Goal: Task Accomplishment & Management: Use online tool/utility

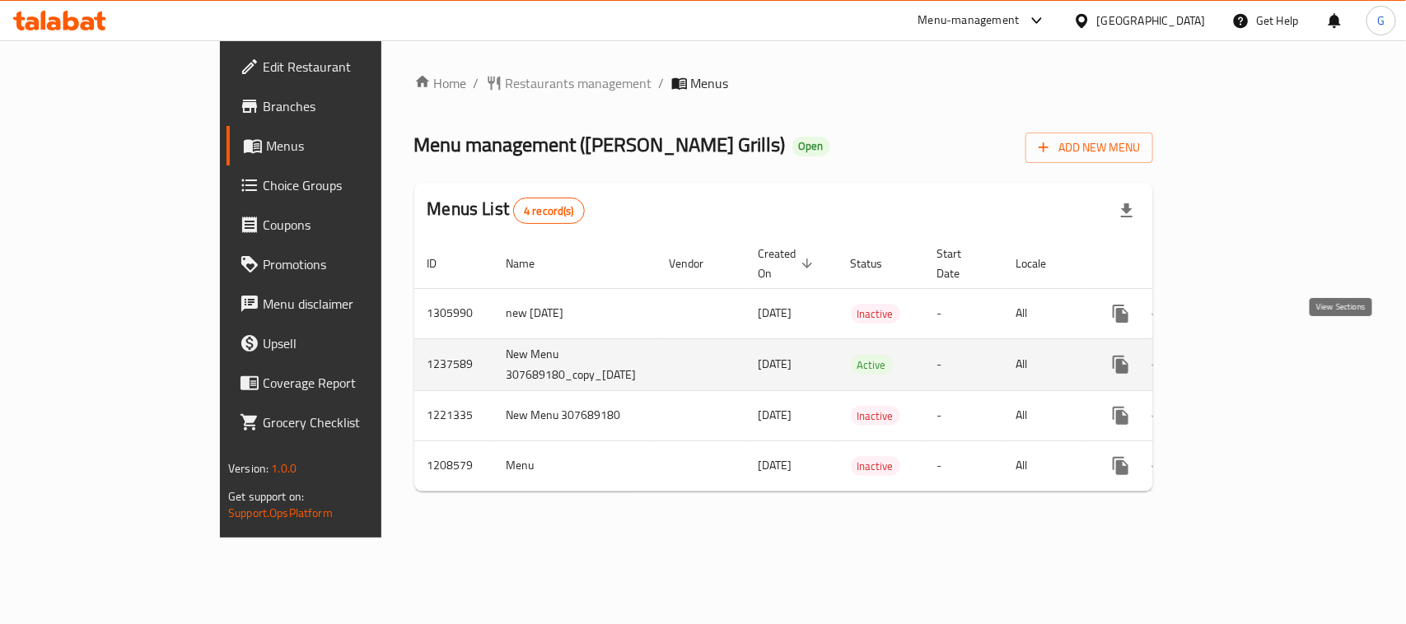
click at [1250, 355] on icon "enhanced table" at bounding box center [1240, 365] width 20 height 20
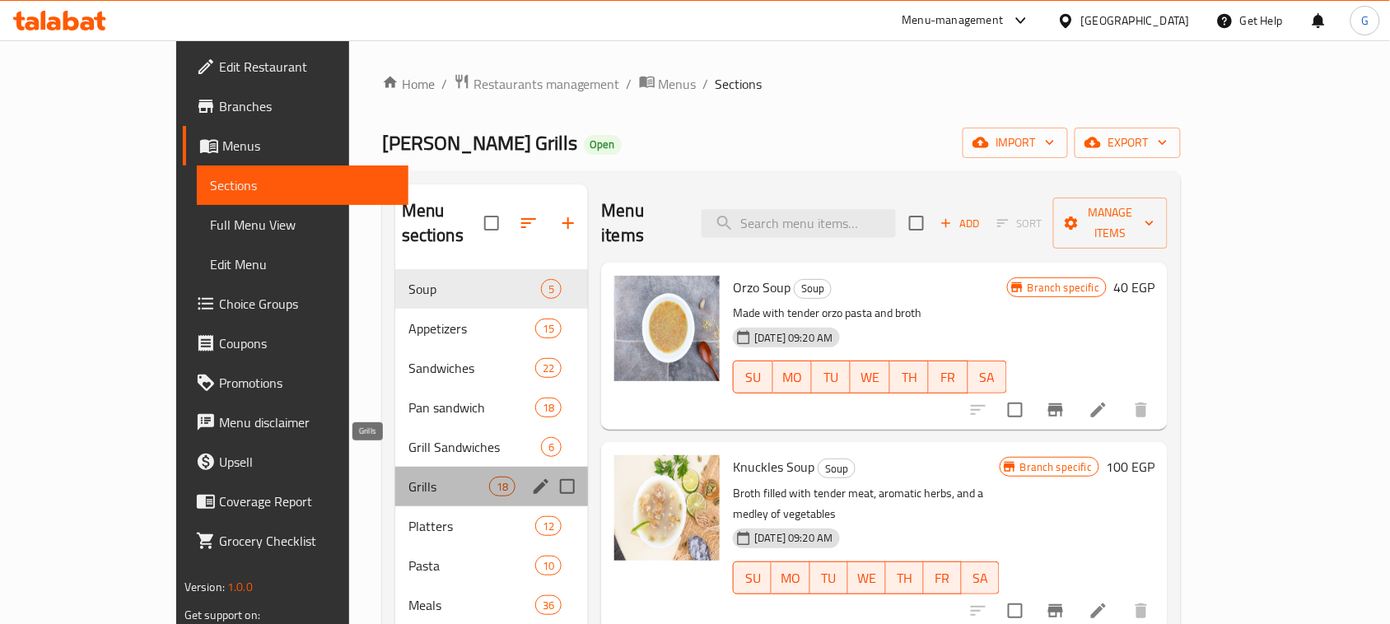
click at [409, 477] on span "Grills" at bounding box center [449, 487] width 81 height 20
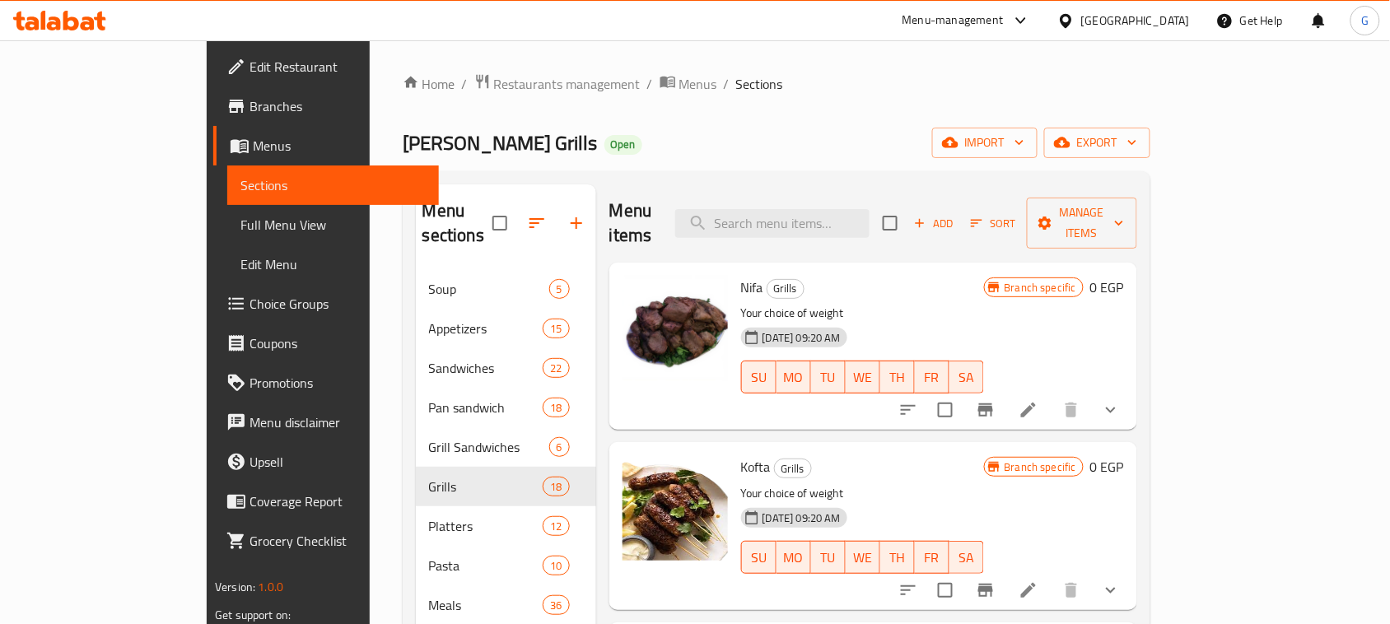
click at [1121, 400] on icon "show more" at bounding box center [1111, 410] width 20 height 20
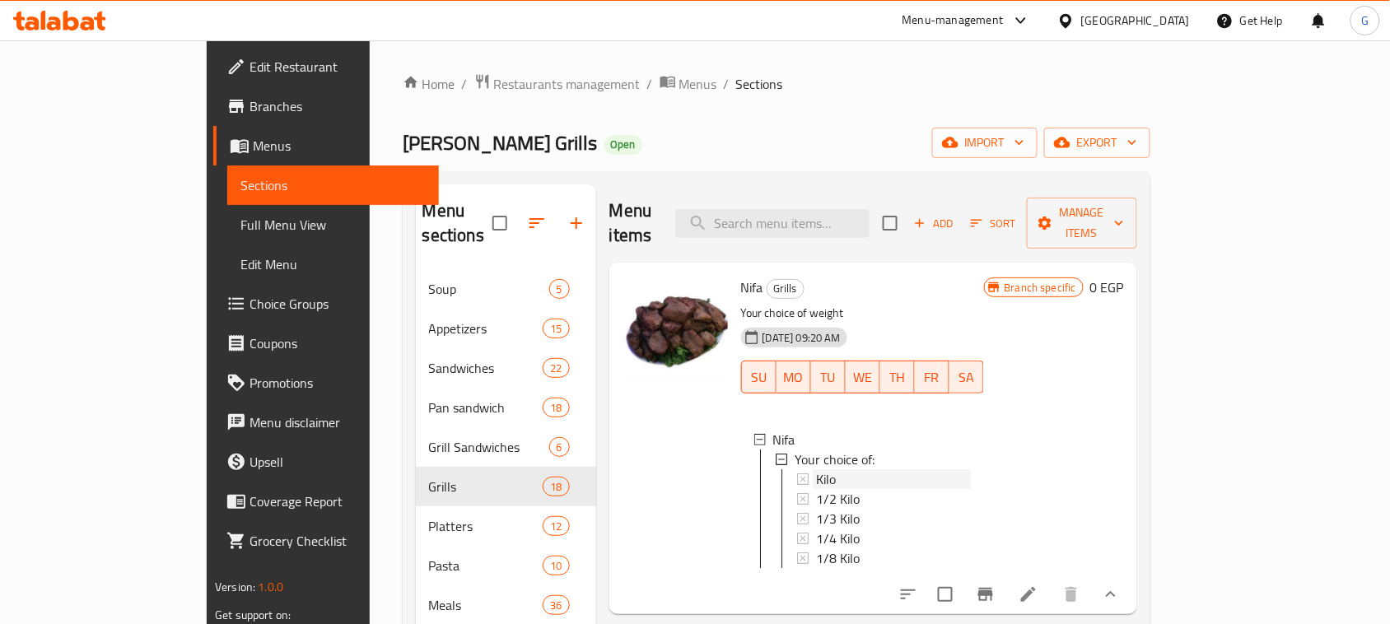
click at [816, 470] on span "Kilo" at bounding box center [826, 480] width 20 height 20
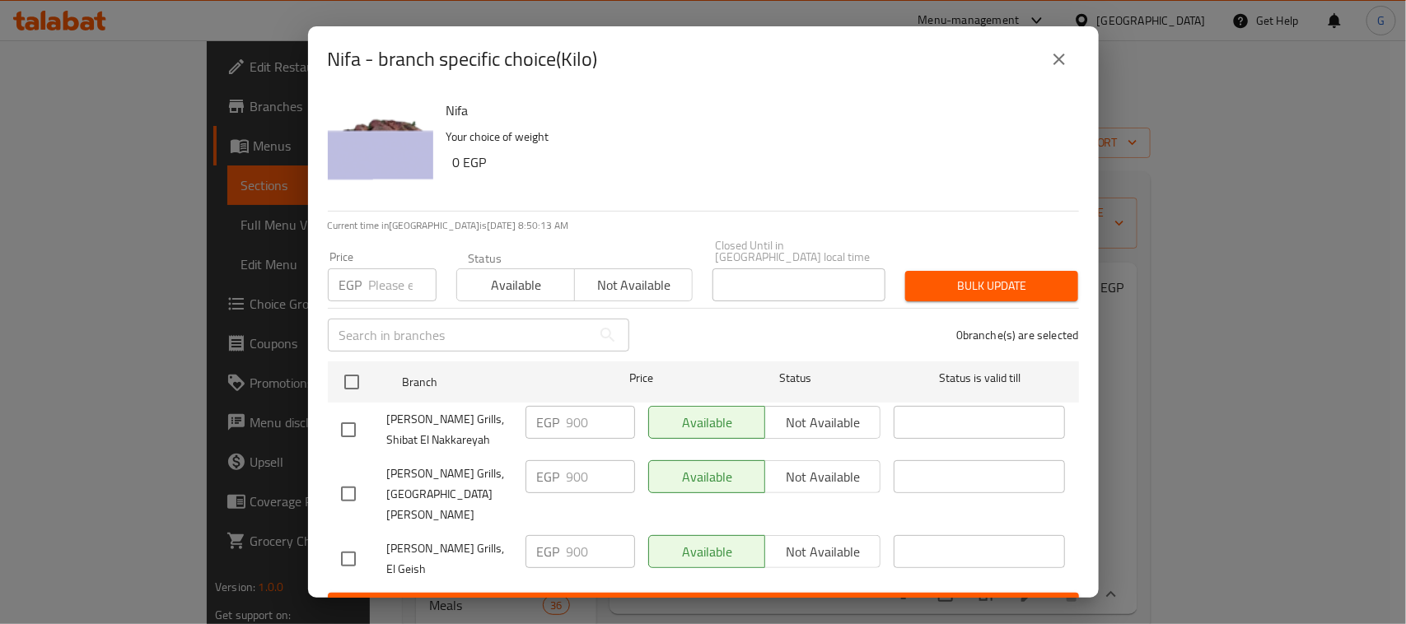
click at [1051, 69] on icon "close" at bounding box center [1059, 59] width 20 height 20
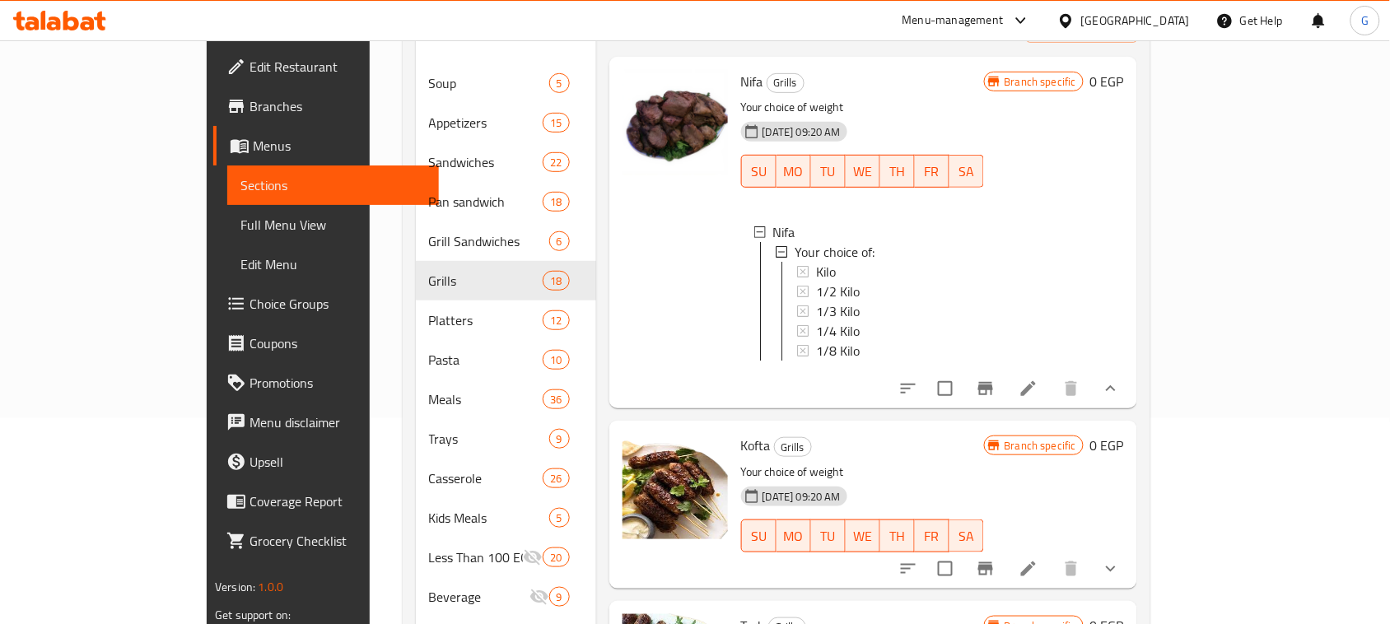
scroll to position [103, 0]
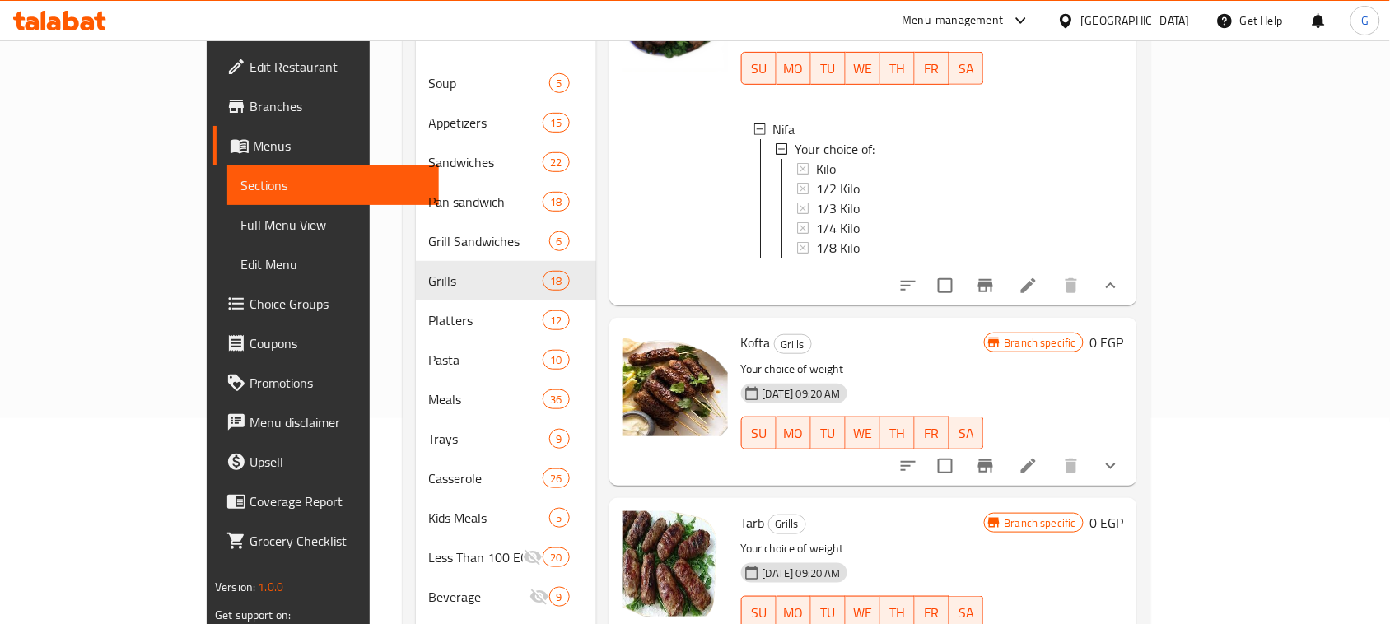
click at [1121, 459] on icon "show more" at bounding box center [1111, 466] width 20 height 20
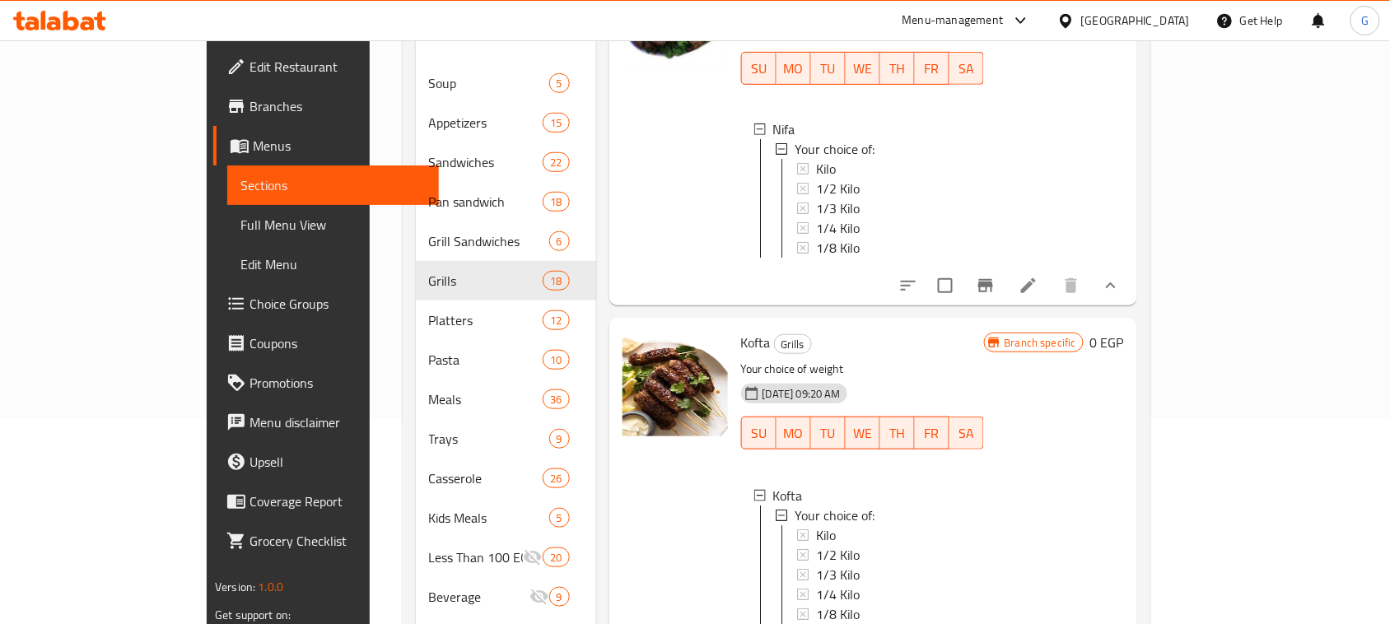
scroll to position [309, 0]
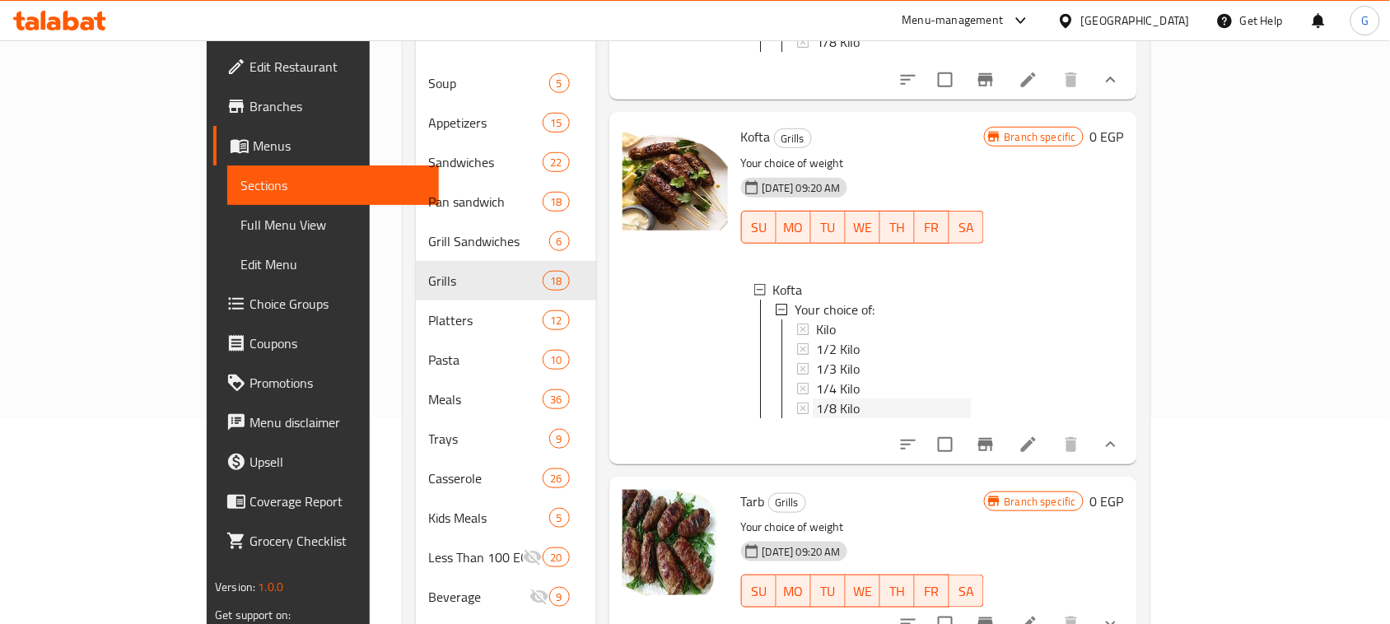
click at [816, 402] on span "1/8 Kilo" at bounding box center [838, 409] width 44 height 20
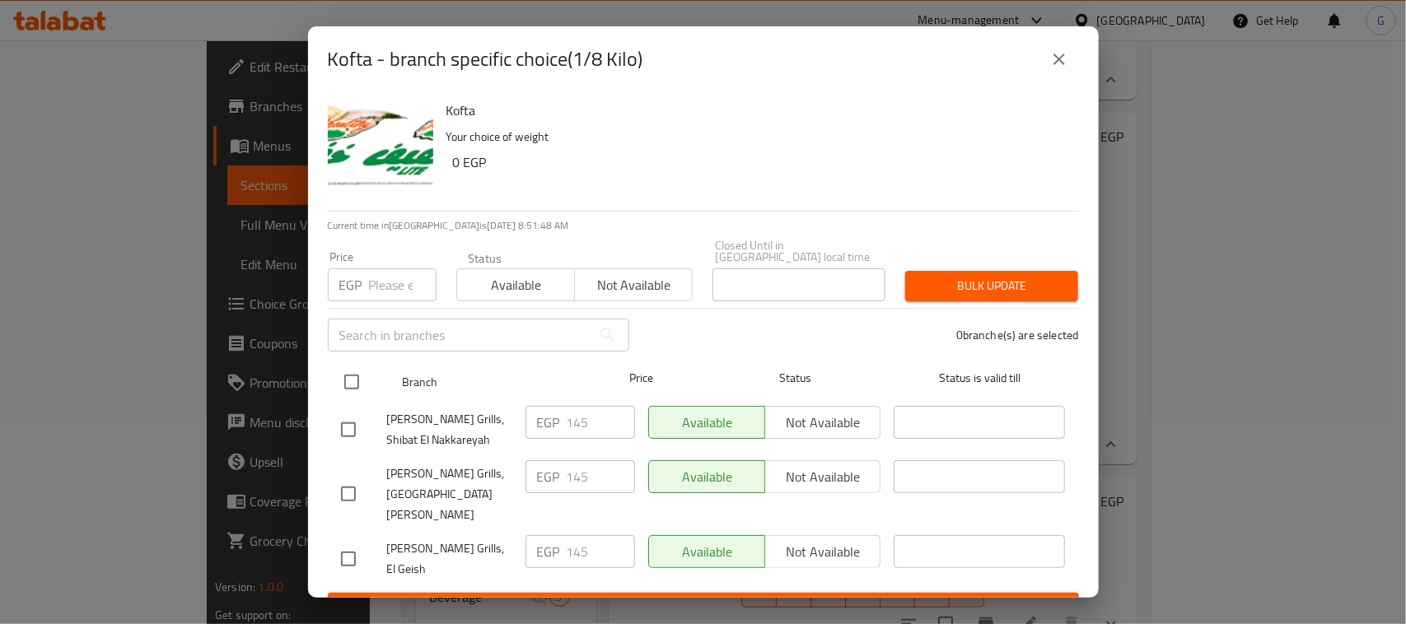
click at [355, 387] on input "checkbox" at bounding box center [351, 382] width 35 height 35
checkbox input "true"
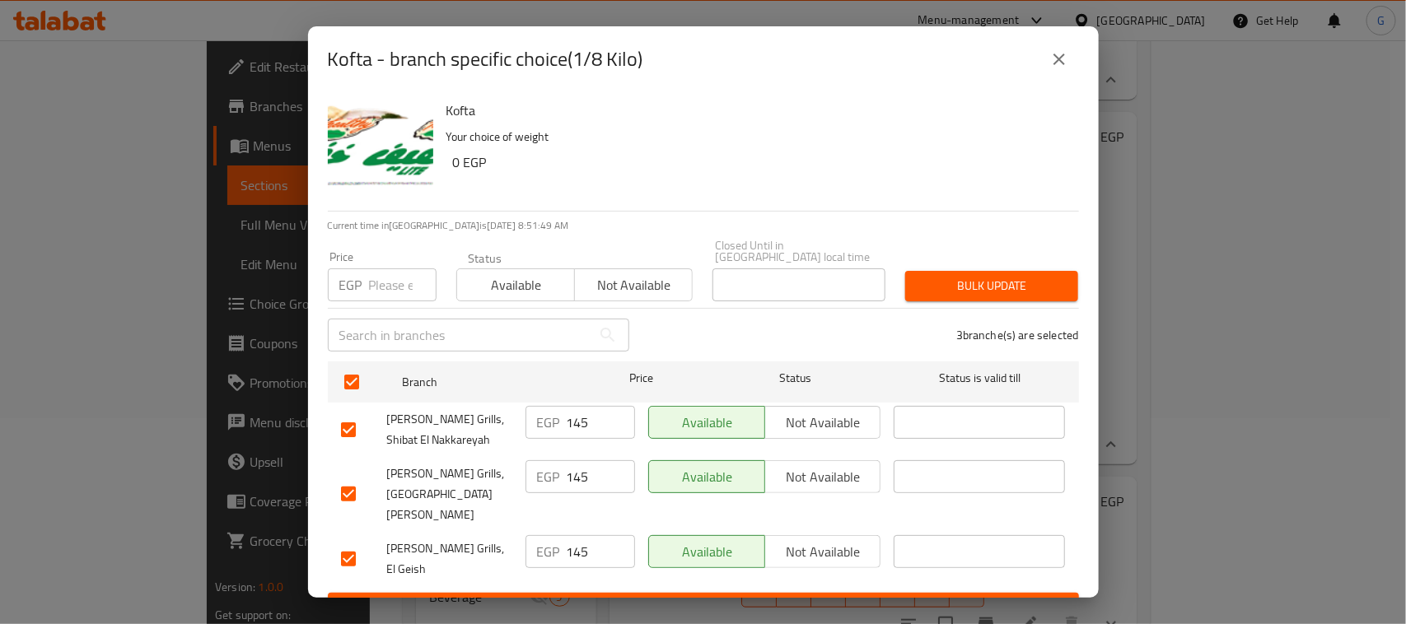
click at [377, 287] on input "number" at bounding box center [403, 285] width 68 height 33
type input "95"
click at [950, 288] on span "Bulk update" at bounding box center [991, 286] width 147 height 21
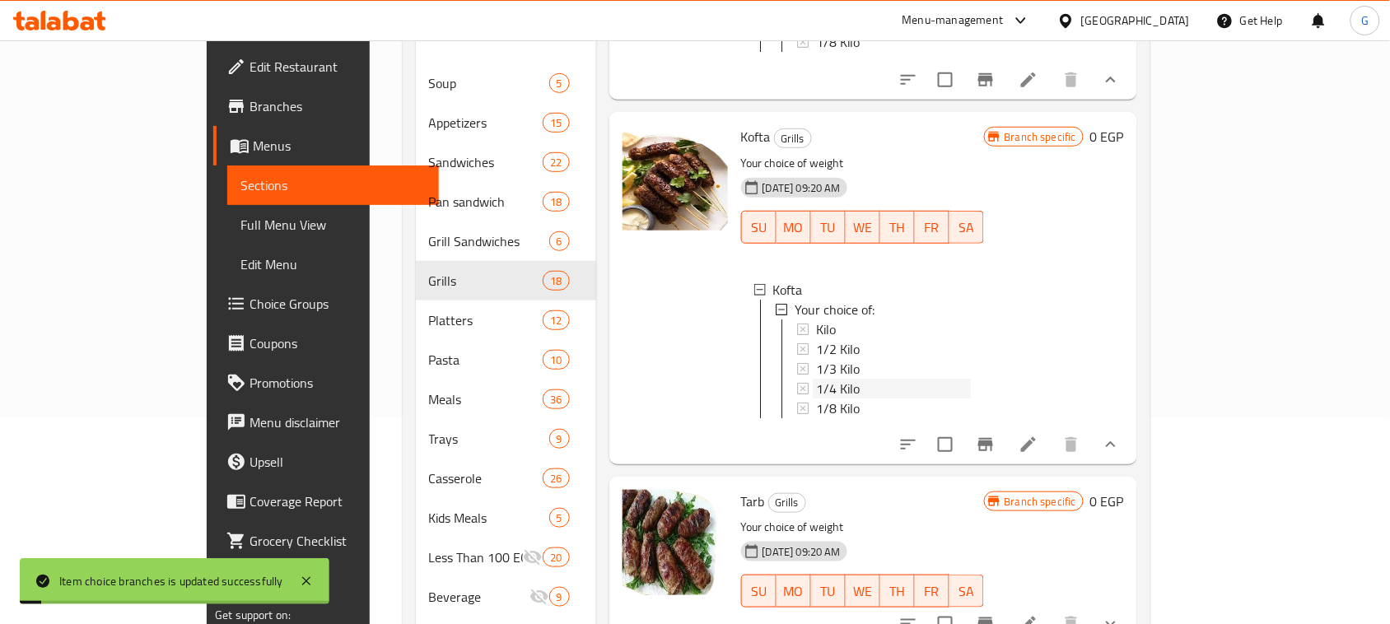
click at [816, 380] on span "1/4 Kilo" at bounding box center [838, 389] width 44 height 20
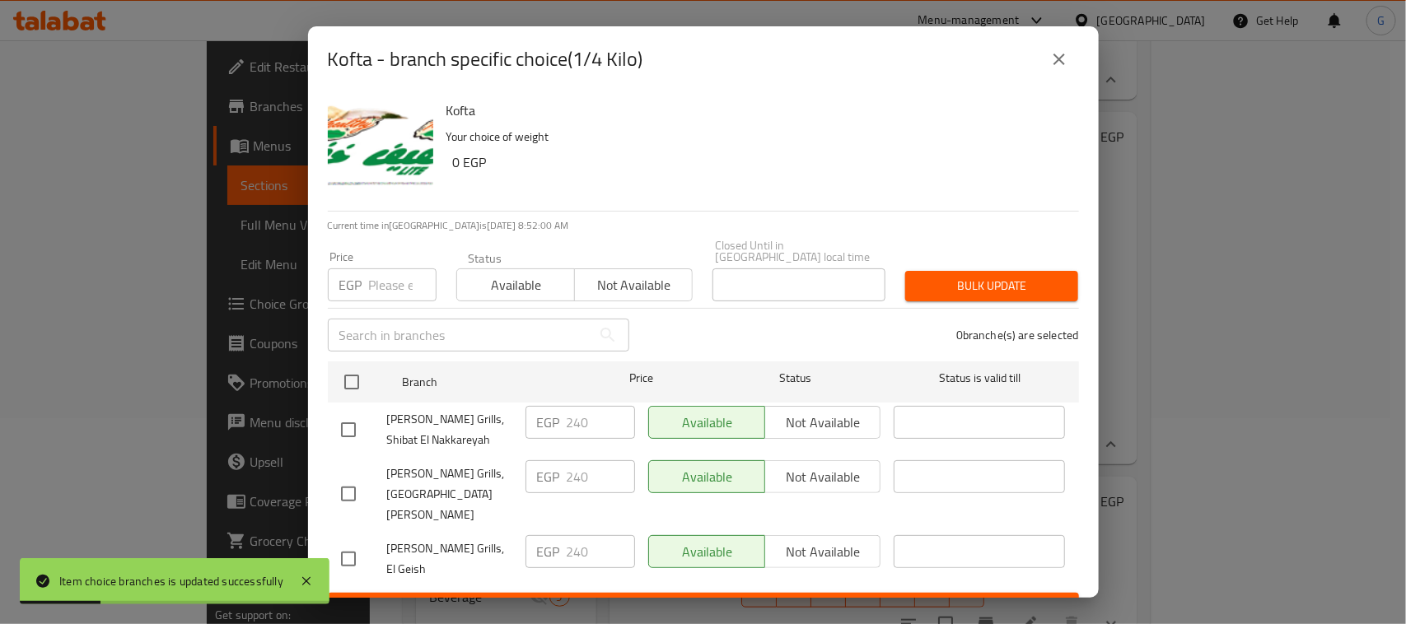
click at [351, 384] on input "checkbox" at bounding box center [351, 382] width 35 height 35
checkbox input "true"
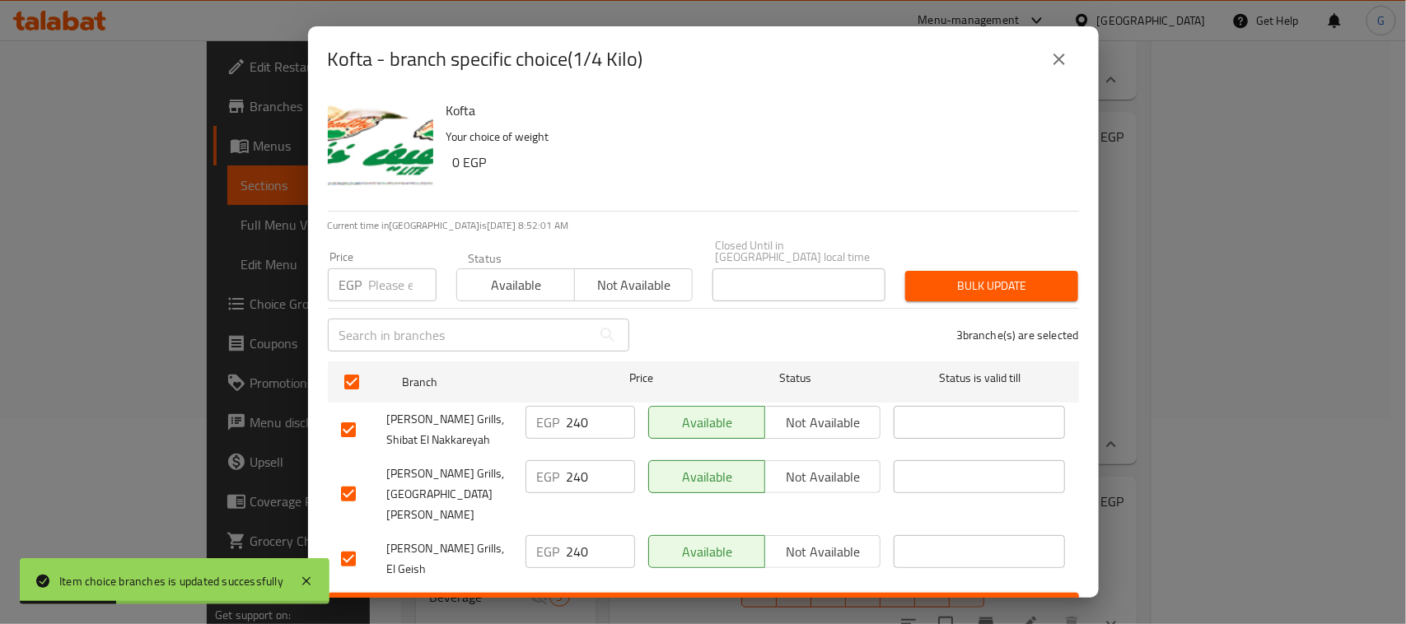
click at [381, 291] on input "number" at bounding box center [403, 285] width 68 height 33
type input "190"
click at [969, 290] on span "Bulk update" at bounding box center [991, 286] width 147 height 21
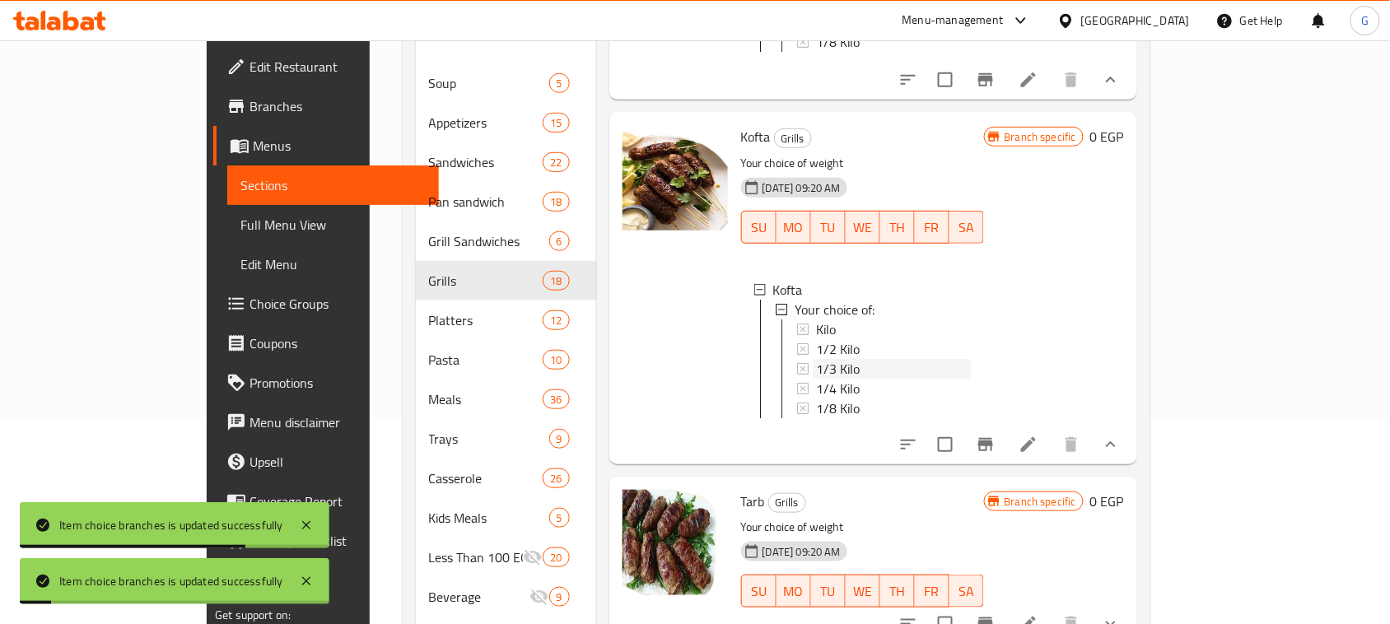
click at [816, 359] on span "1/3 Kilo" at bounding box center [838, 369] width 44 height 20
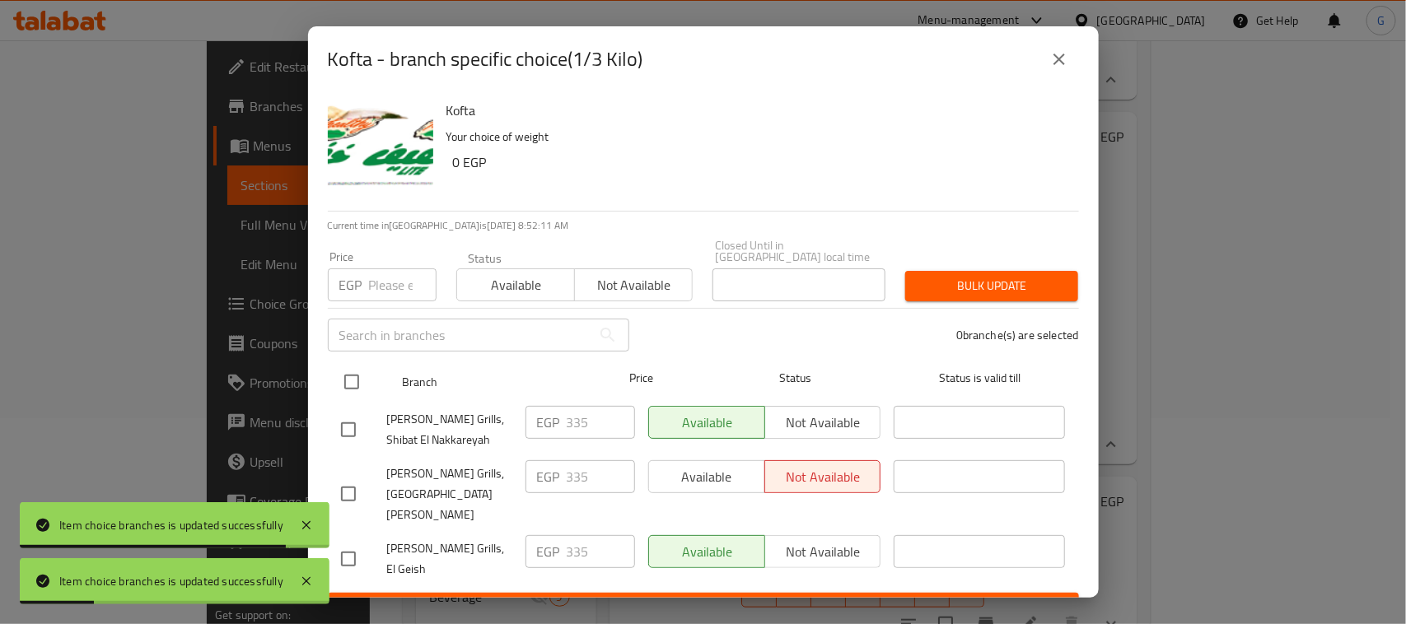
click at [356, 384] on input "checkbox" at bounding box center [351, 382] width 35 height 35
checkbox input "true"
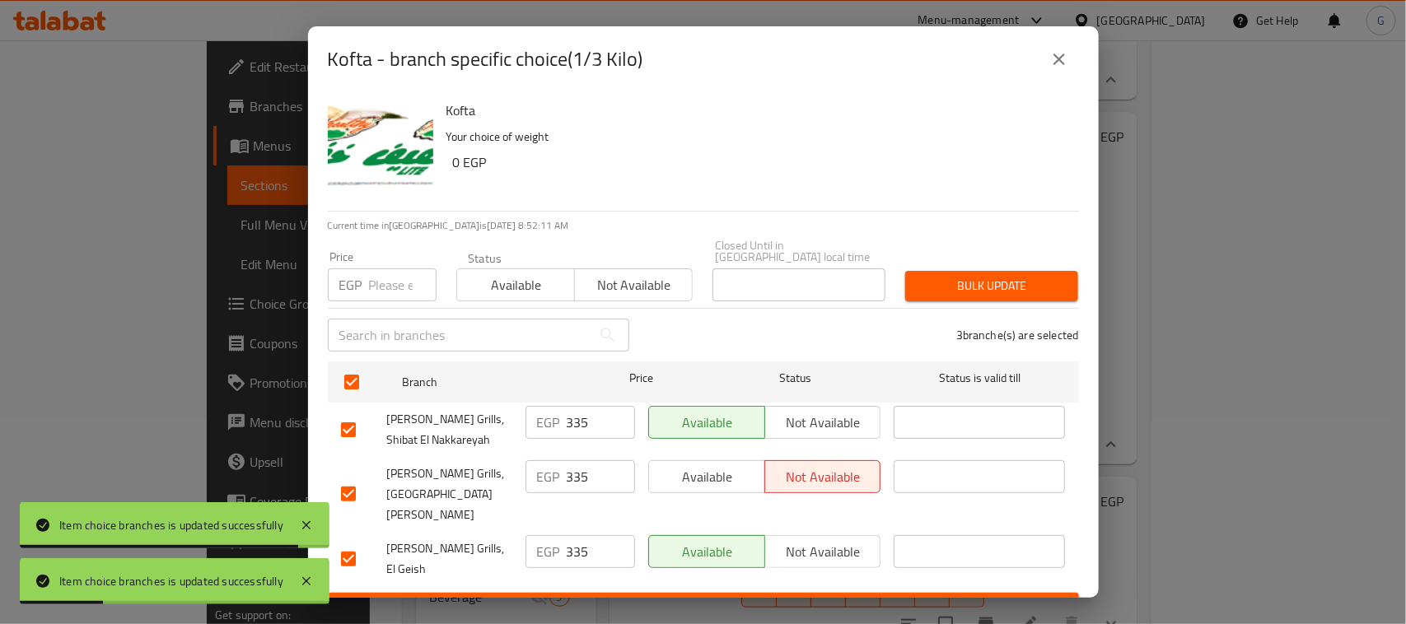
click at [376, 286] on input "number" at bounding box center [403, 285] width 68 height 33
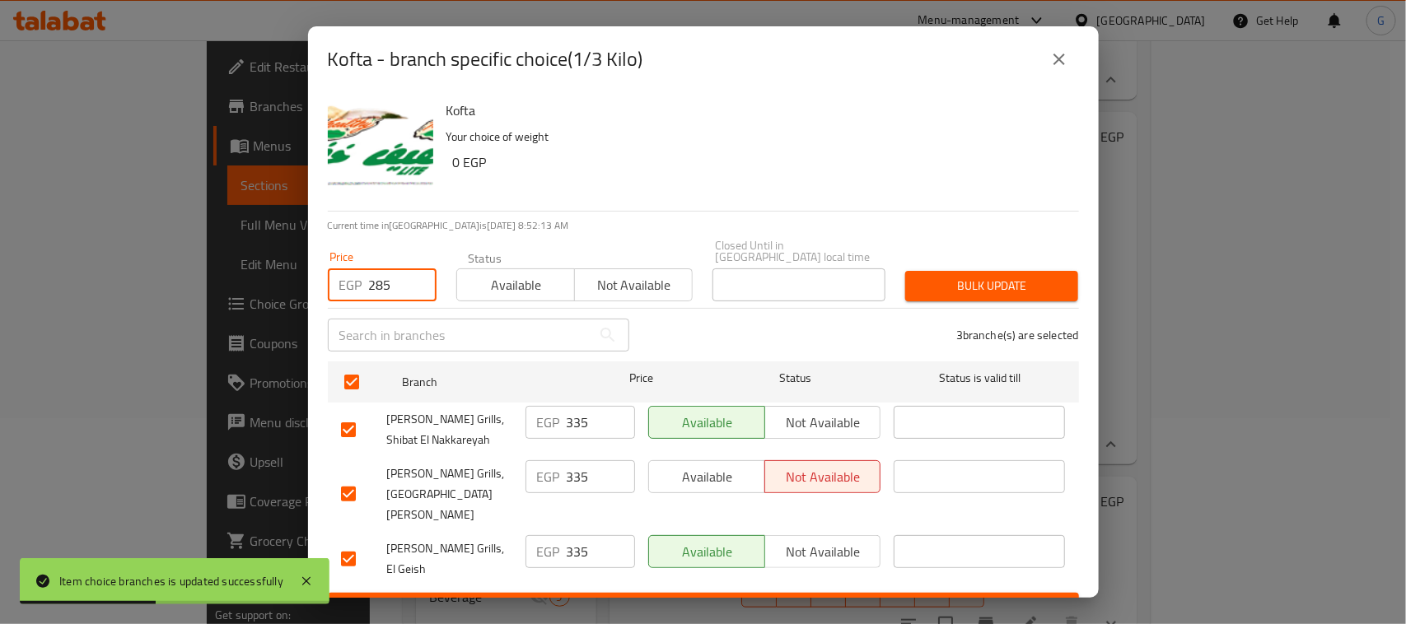
type input "285"
click at [501, 281] on span "Available" at bounding box center [516, 285] width 105 height 24
click at [953, 283] on span "Bulk update" at bounding box center [991, 286] width 147 height 21
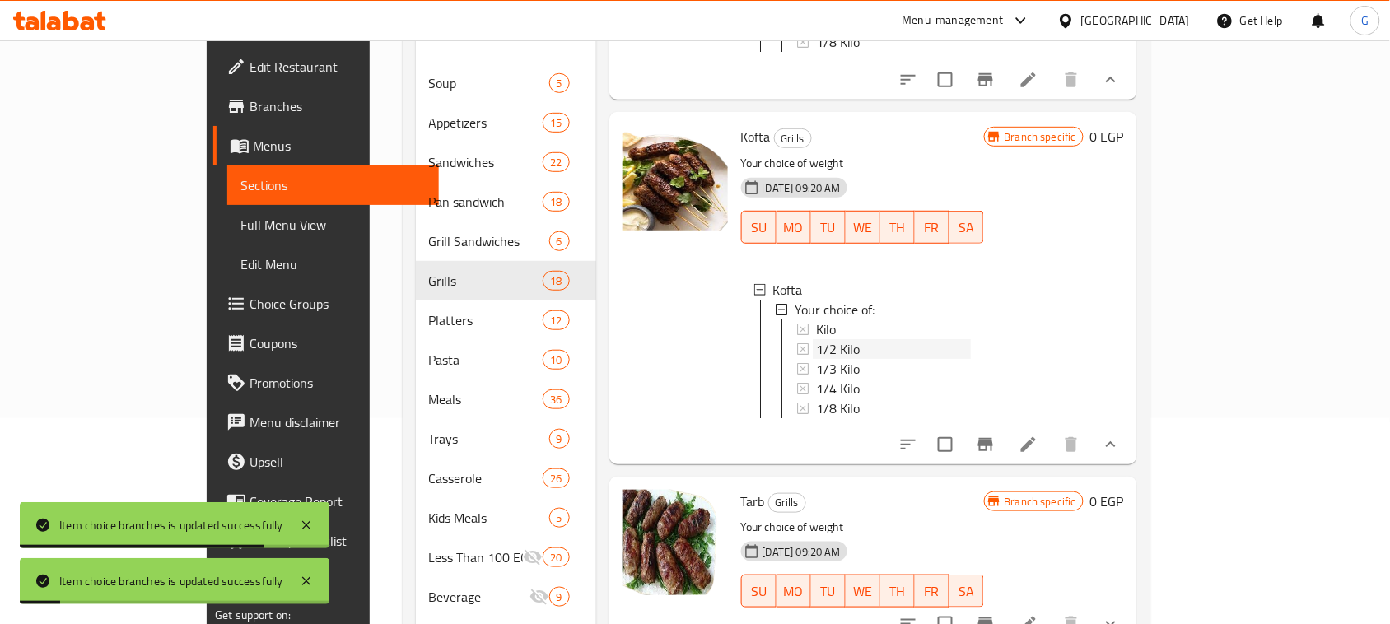
click at [816, 339] on span "1/2 Kilo" at bounding box center [838, 349] width 44 height 20
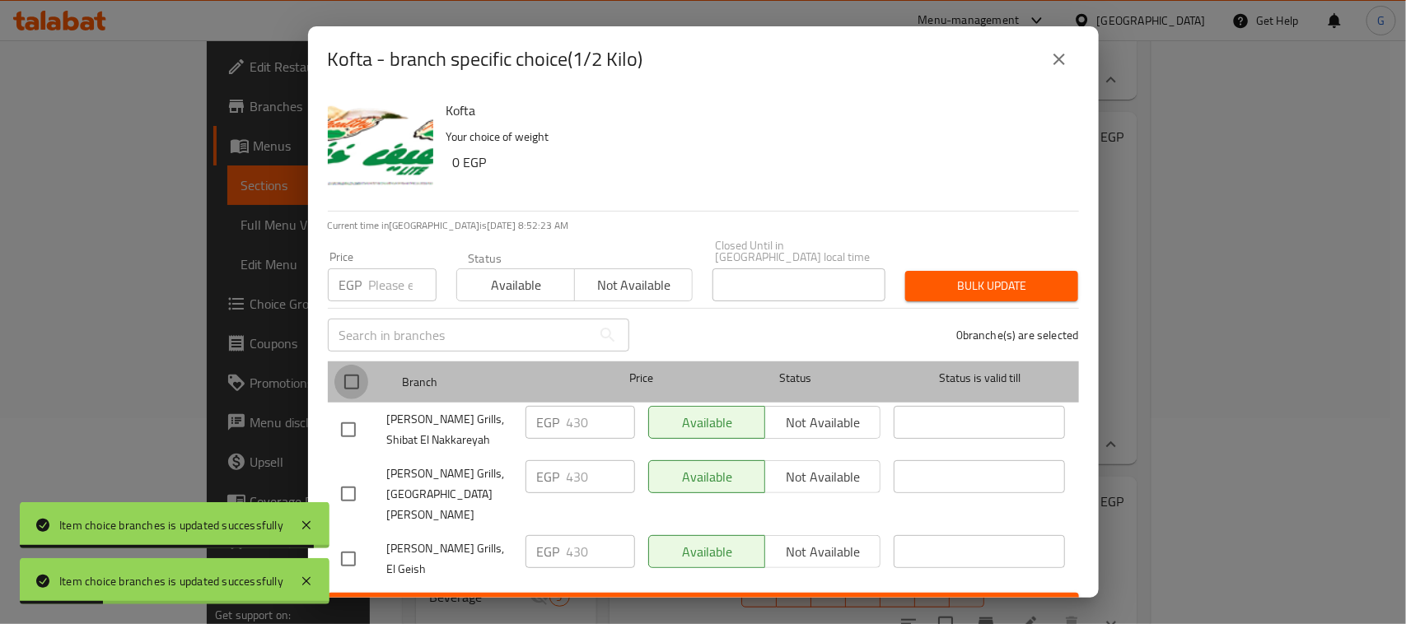
click at [356, 376] on input "checkbox" at bounding box center [351, 382] width 35 height 35
checkbox input "true"
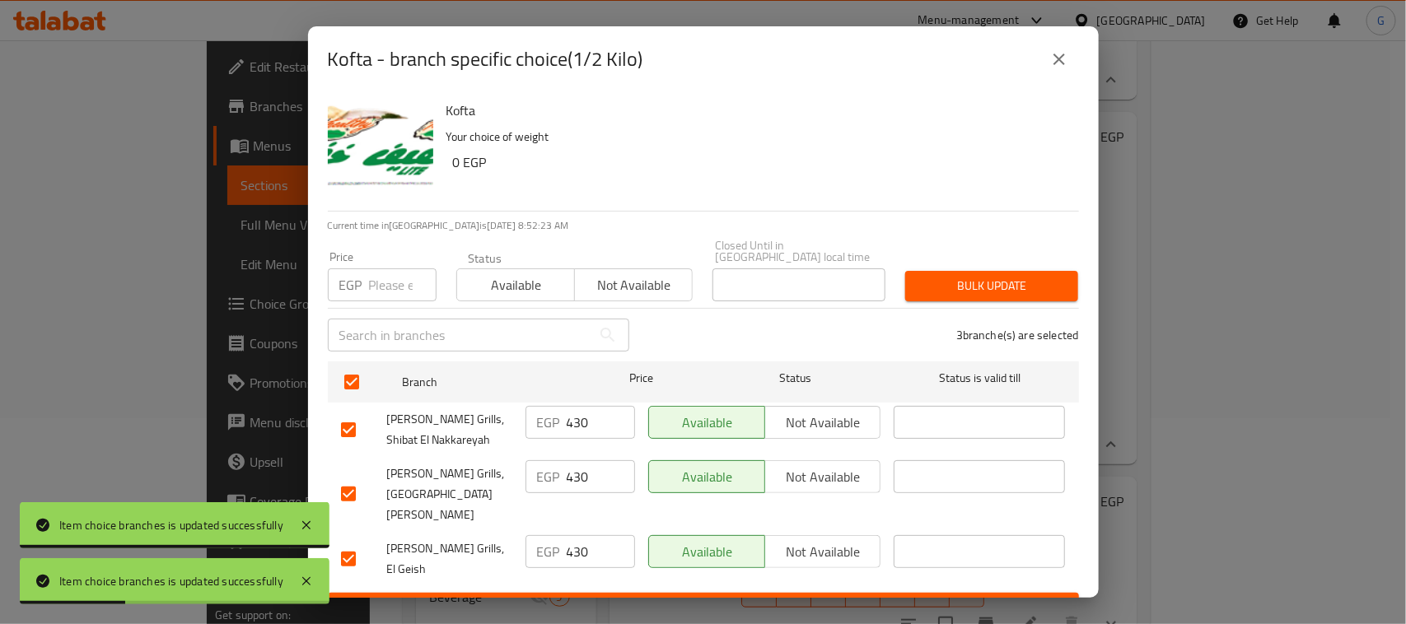
click at [393, 288] on input "number" at bounding box center [403, 285] width 68 height 33
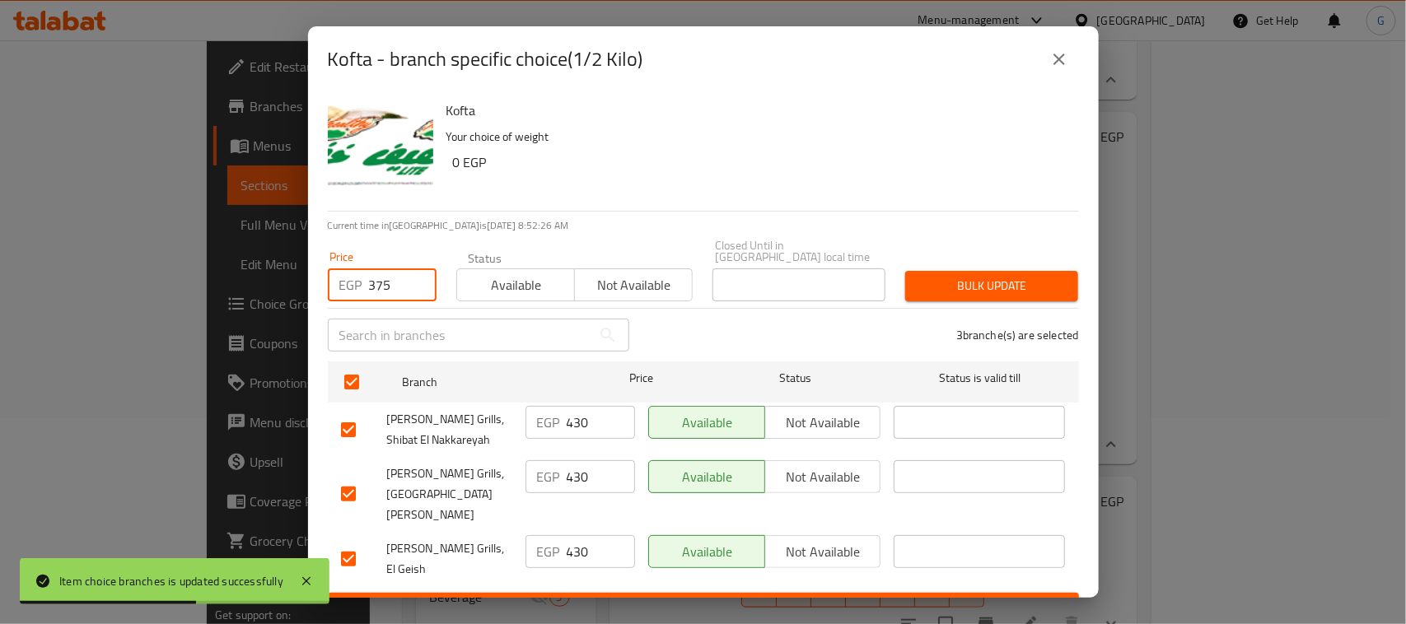
type input "375"
click at [1002, 293] on span "Bulk update" at bounding box center [991, 286] width 147 height 21
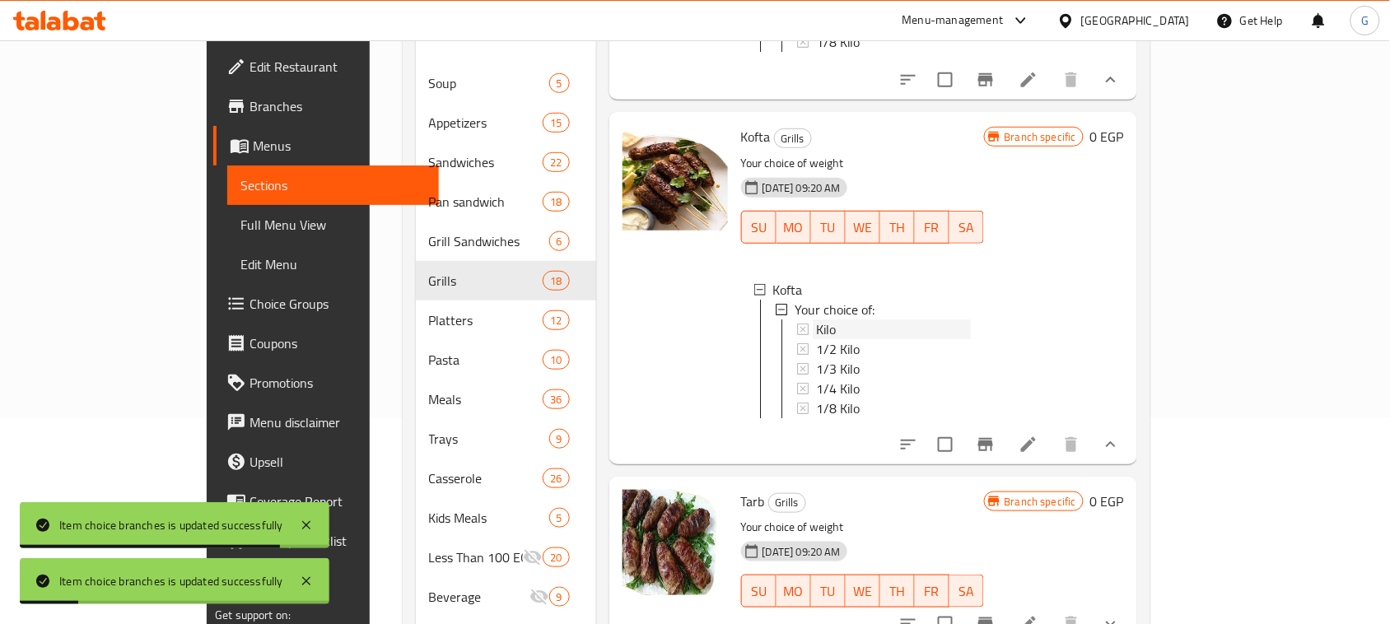
click at [816, 325] on span "Kilo" at bounding box center [826, 330] width 20 height 20
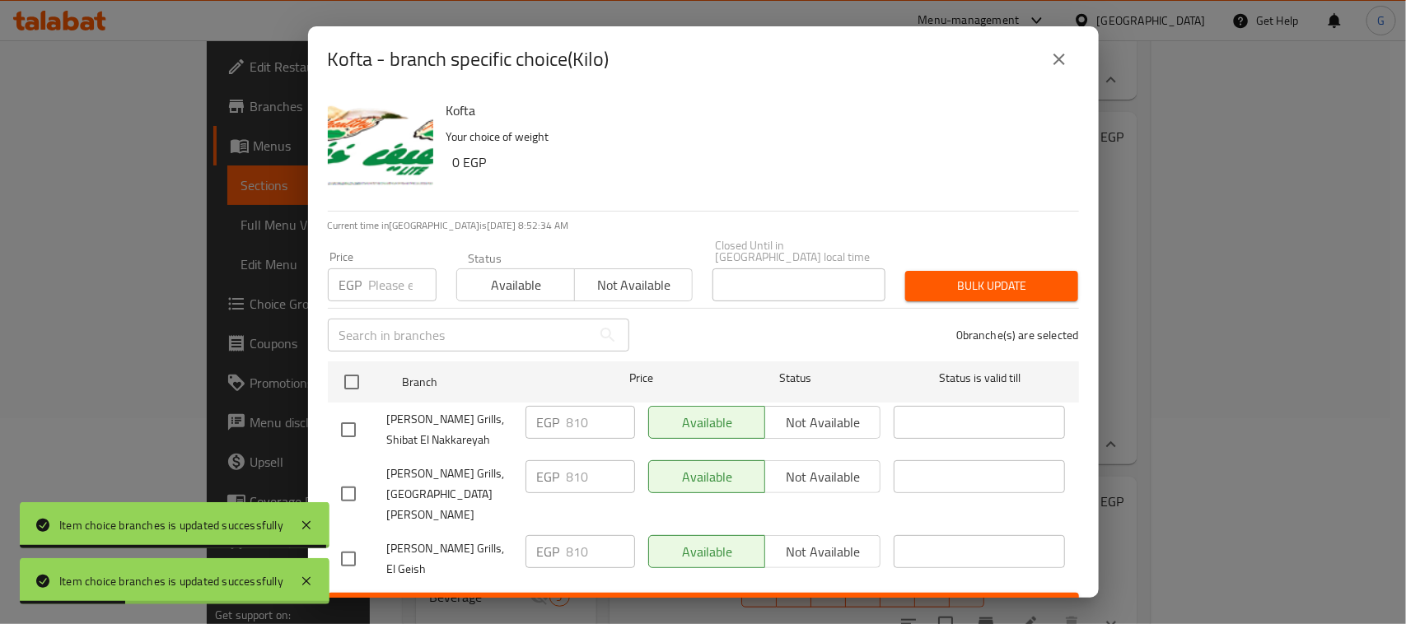
click at [347, 380] on input "checkbox" at bounding box center [351, 382] width 35 height 35
checkbox input "true"
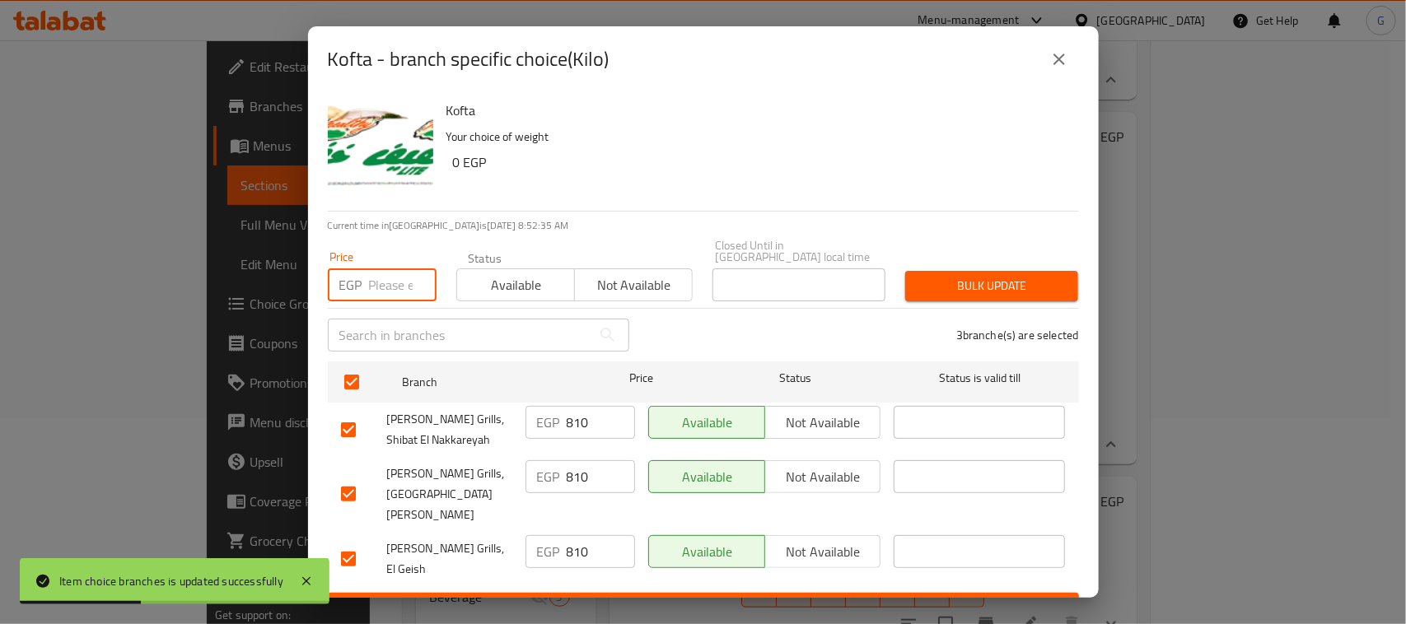
click at [385, 287] on input "number" at bounding box center [403, 285] width 68 height 33
type input "750"
click at [950, 297] on span "Bulk update" at bounding box center [991, 286] width 147 height 21
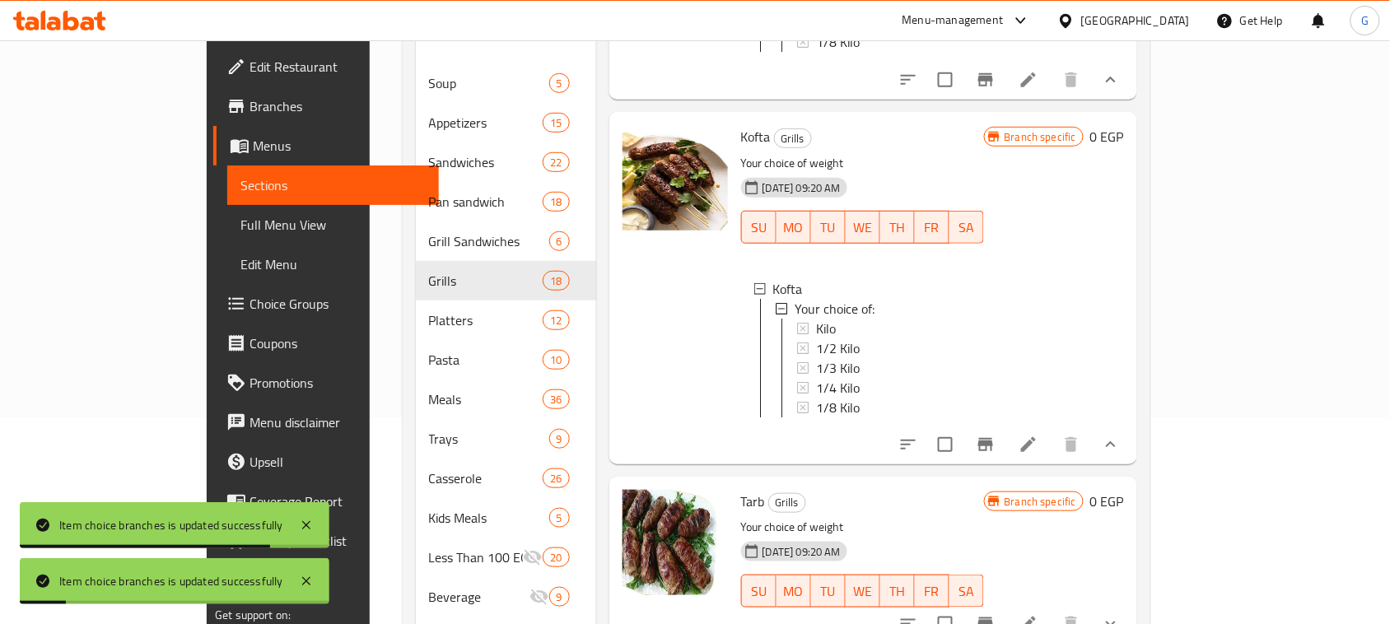
scroll to position [515, 0]
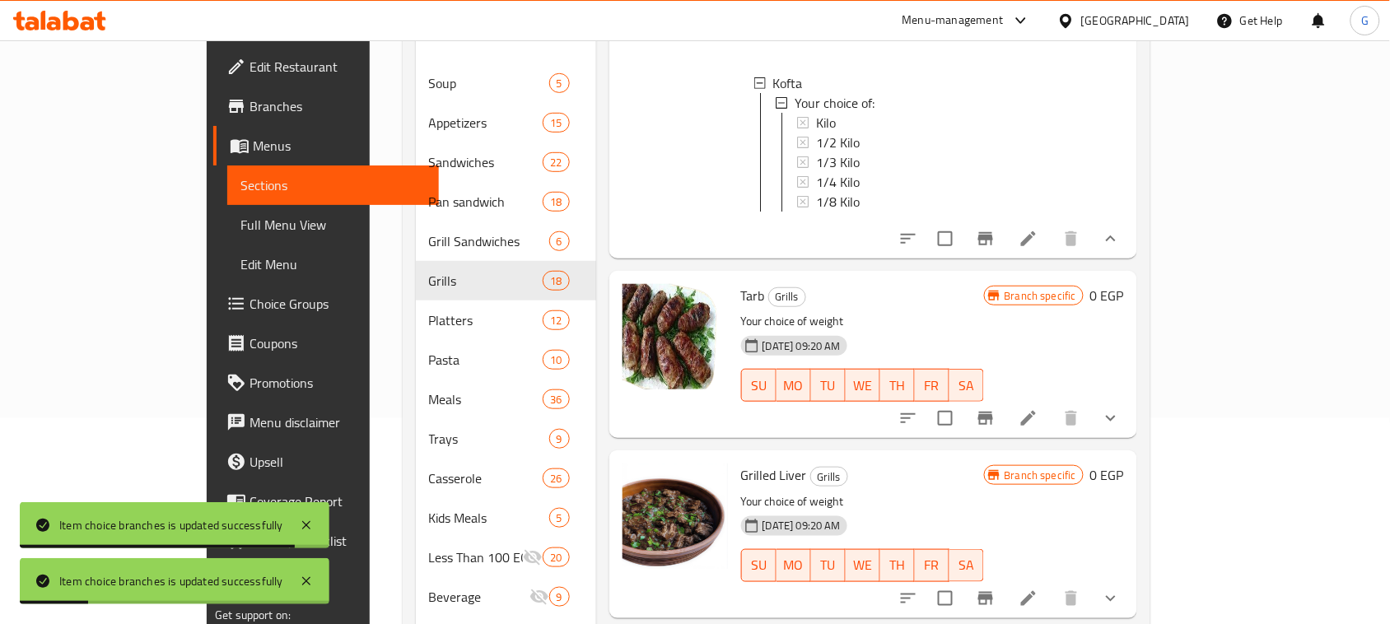
click at [1131, 432] on button "show more" at bounding box center [1111, 419] width 40 height 40
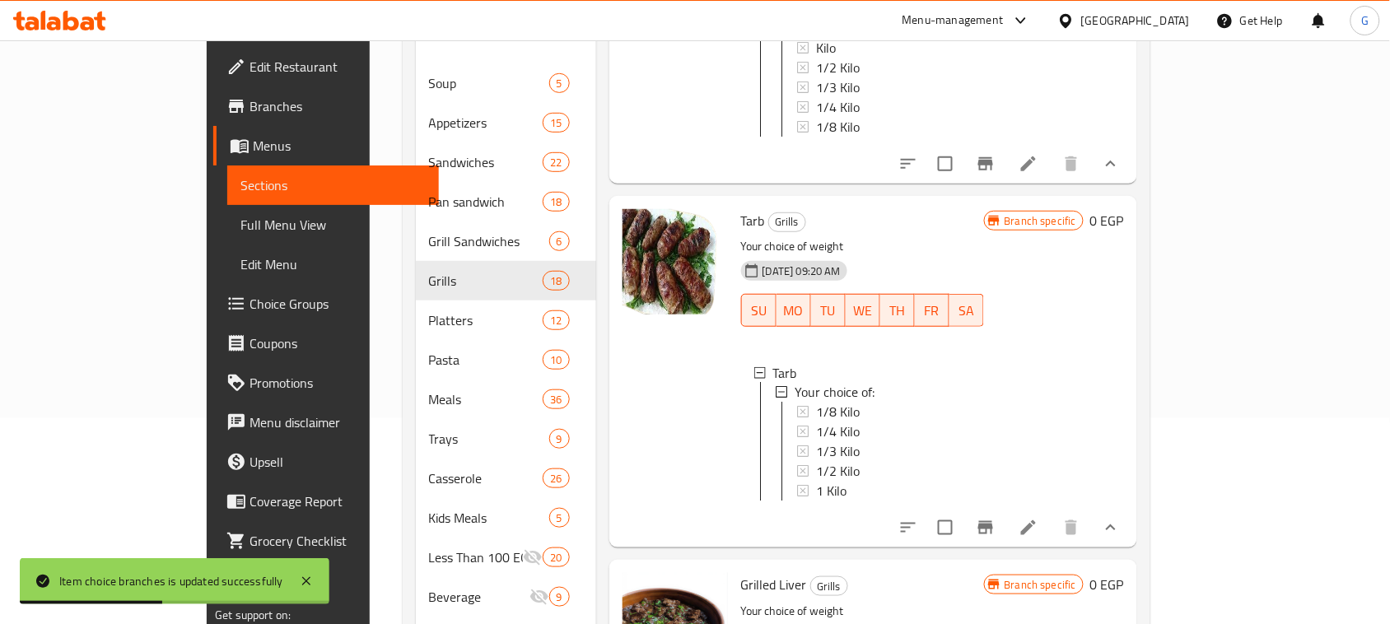
scroll to position [618, 0]
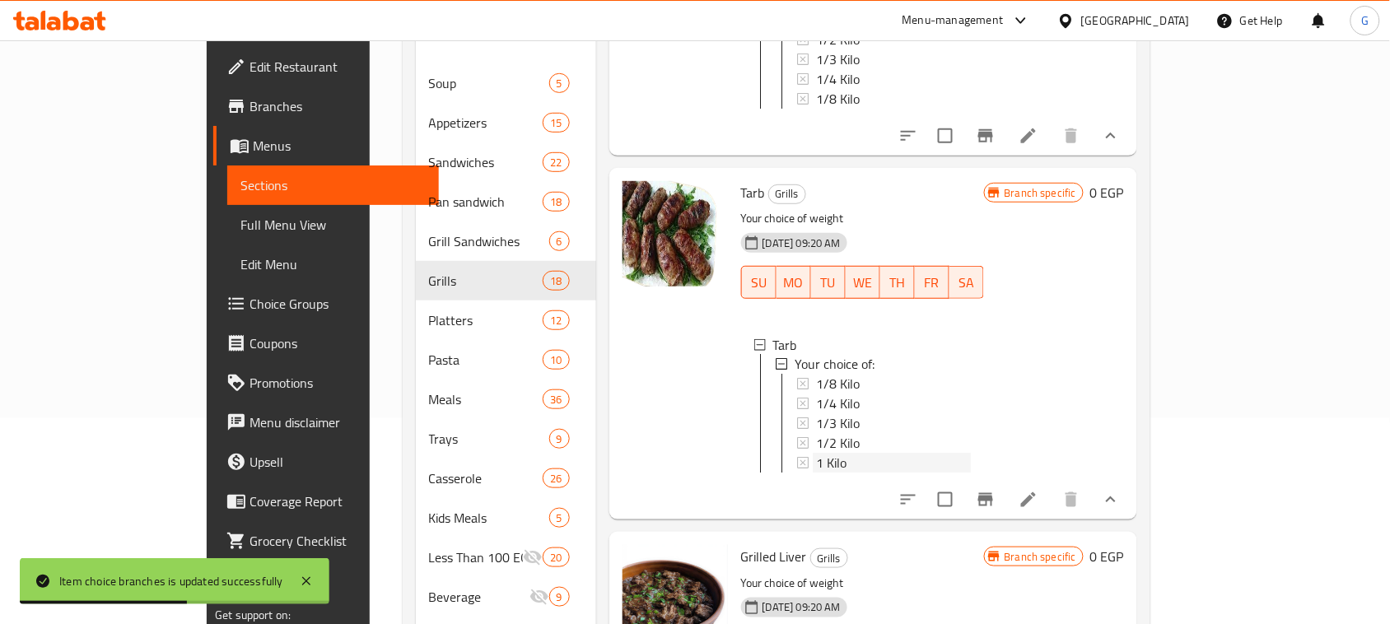
click at [816, 468] on span "1 Kilo" at bounding box center [831, 464] width 30 height 20
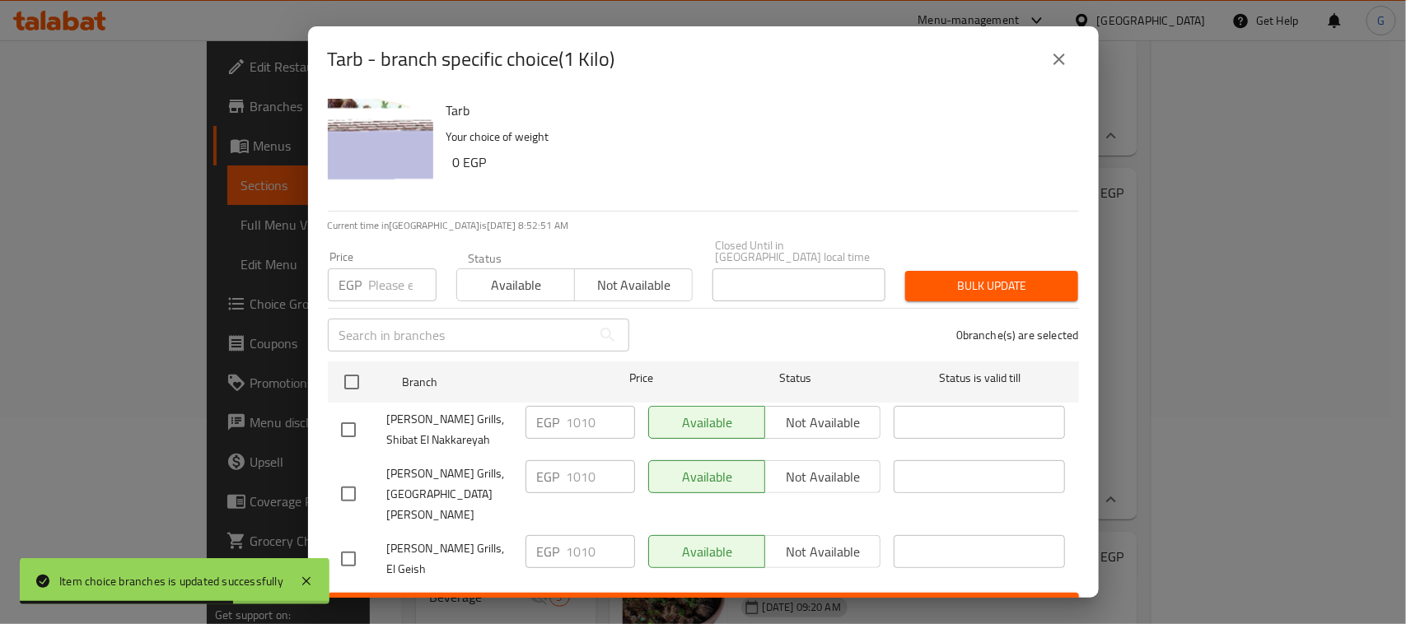
click at [1052, 69] on icon "close" at bounding box center [1059, 59] width 20 height 20
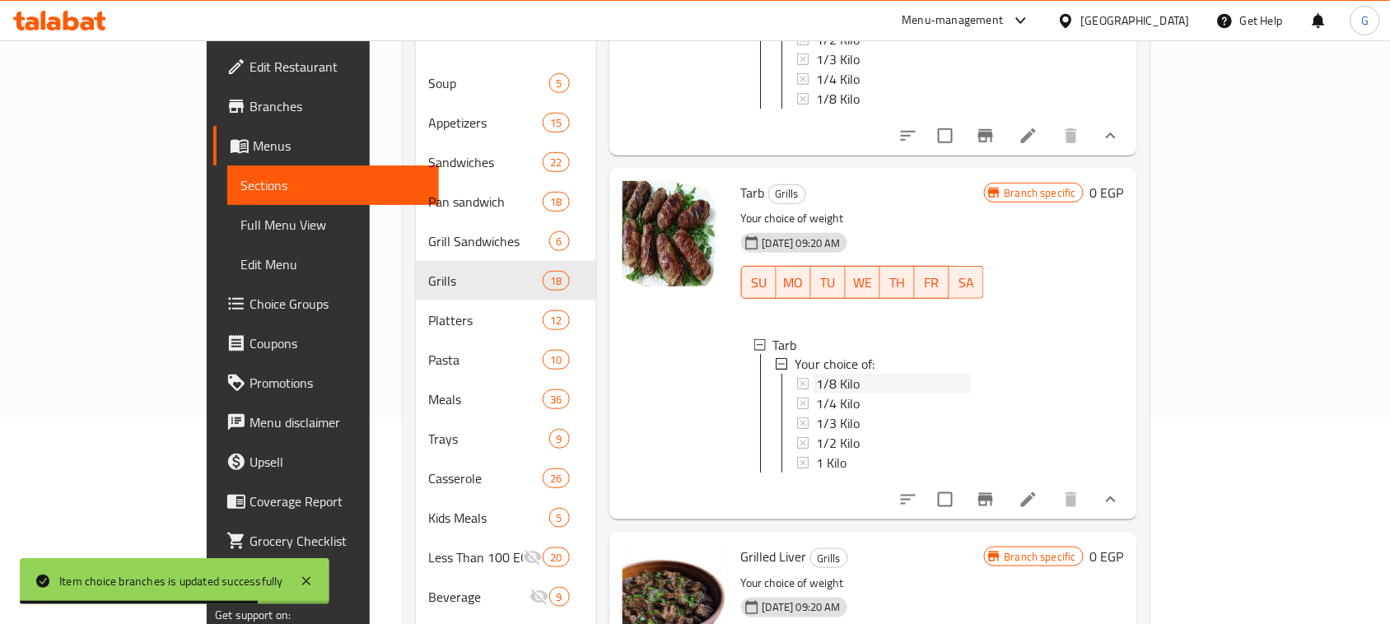
click at [816, 383] on span "1/8 Kilo" at bounding box center [838, 385] width 44 height 20
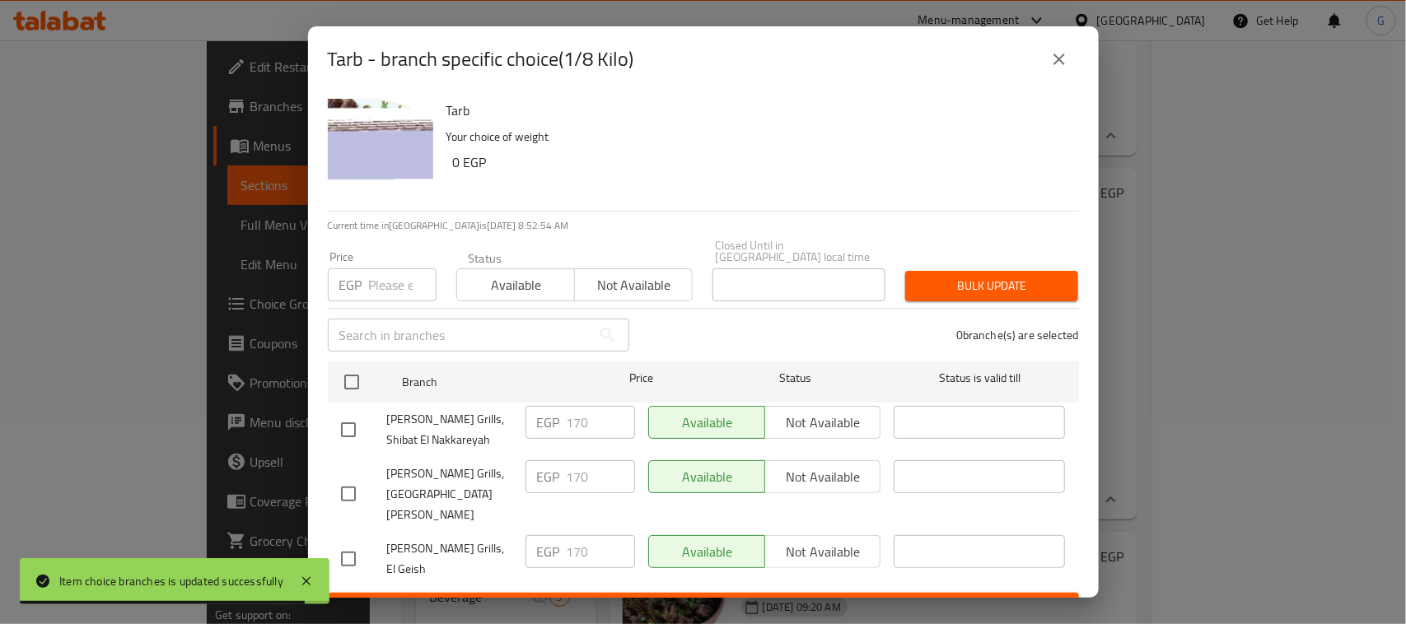
click at [350, 392] on input "checkbox" at bounding box center [351, 382] width 35 height 35
checkbox input "true"
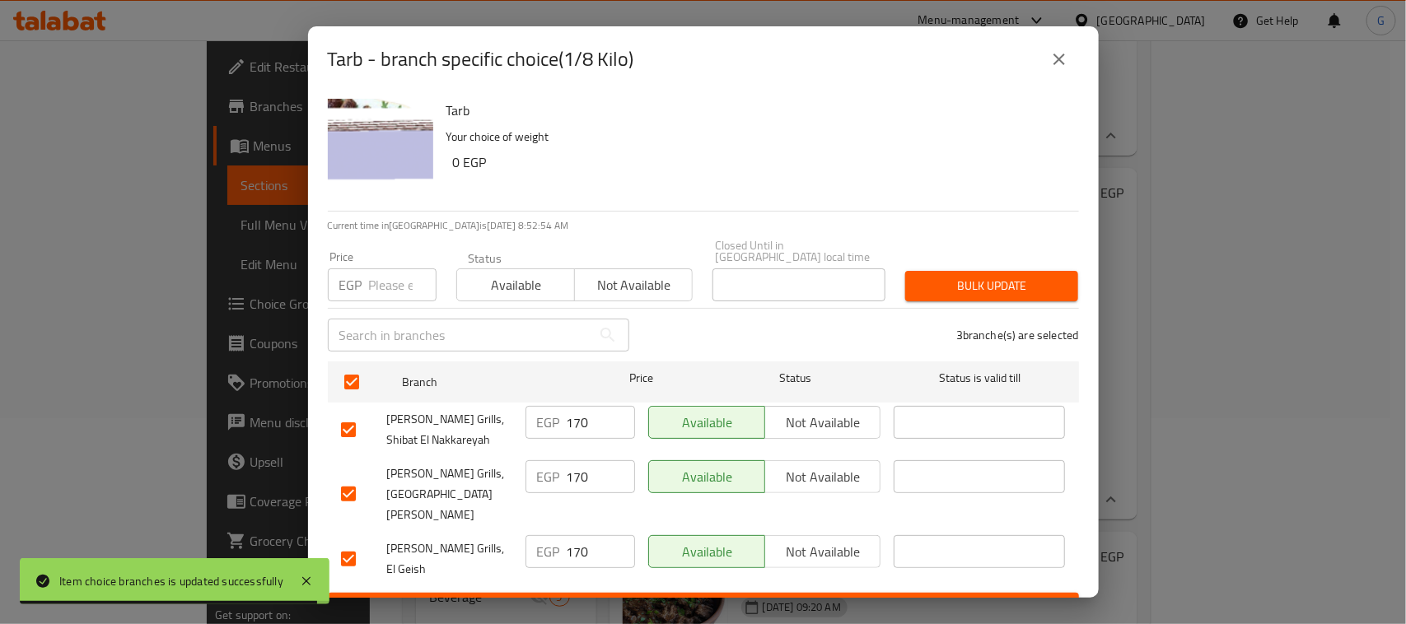
click at [385, 286] on input "number" at bounding box center [403, 285] width 68 height 33
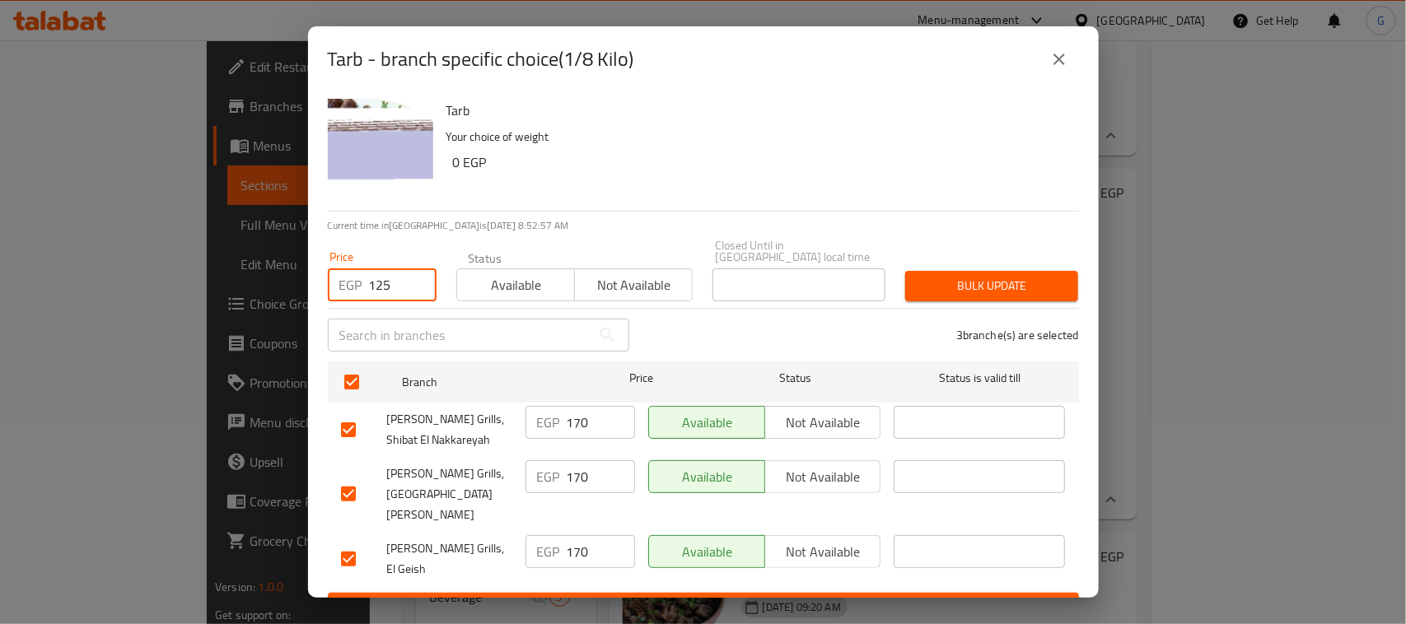
type input "125"
click at [1028, 288] on span "Bulk update" at bounding box center [991, 286] width 147 height 21
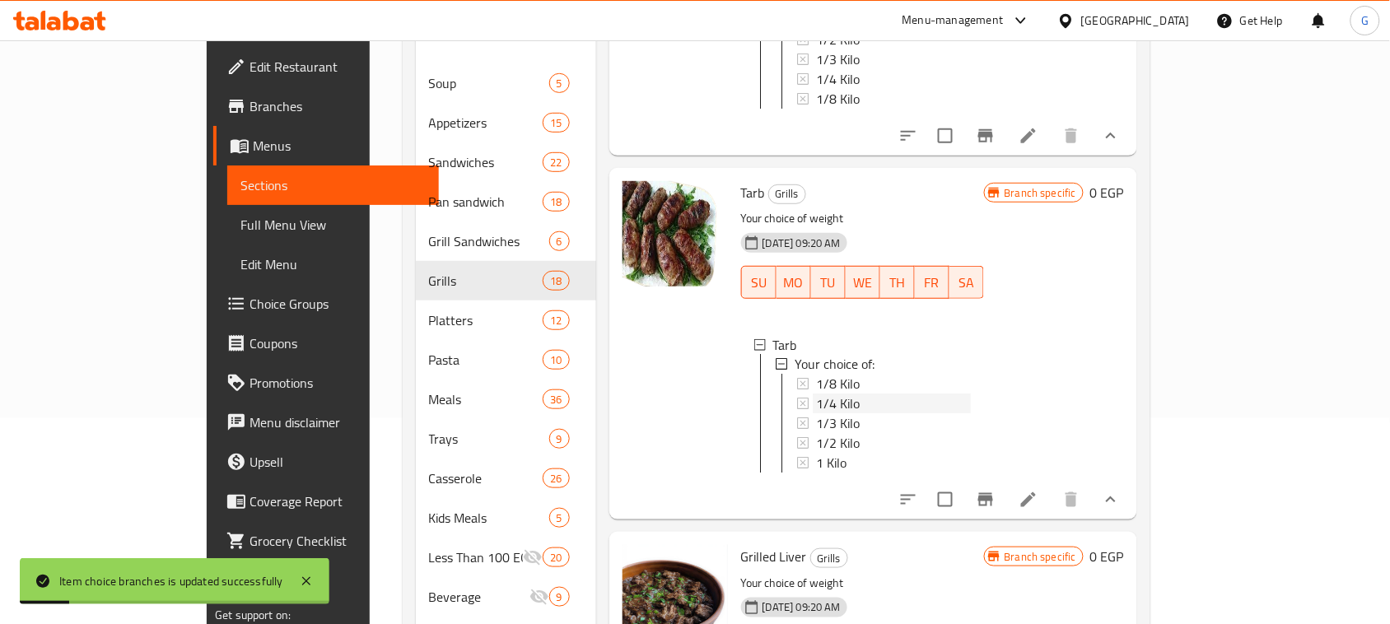
click at [816, 409] on span "1/4 Kilo" at bounding box center [838, 405] width 44 height 20
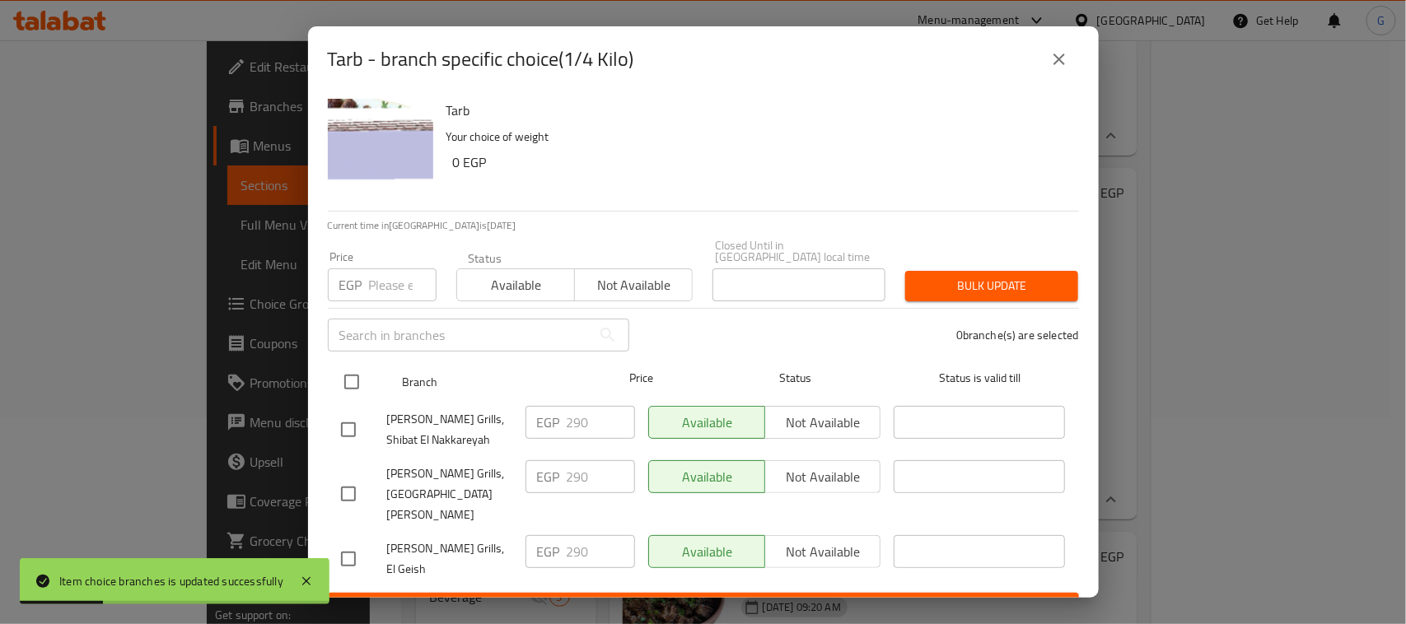
click at [348, 384] on input "checkbox" at bounding box center [351, 382] width 35 height 35
checkbox input "true"
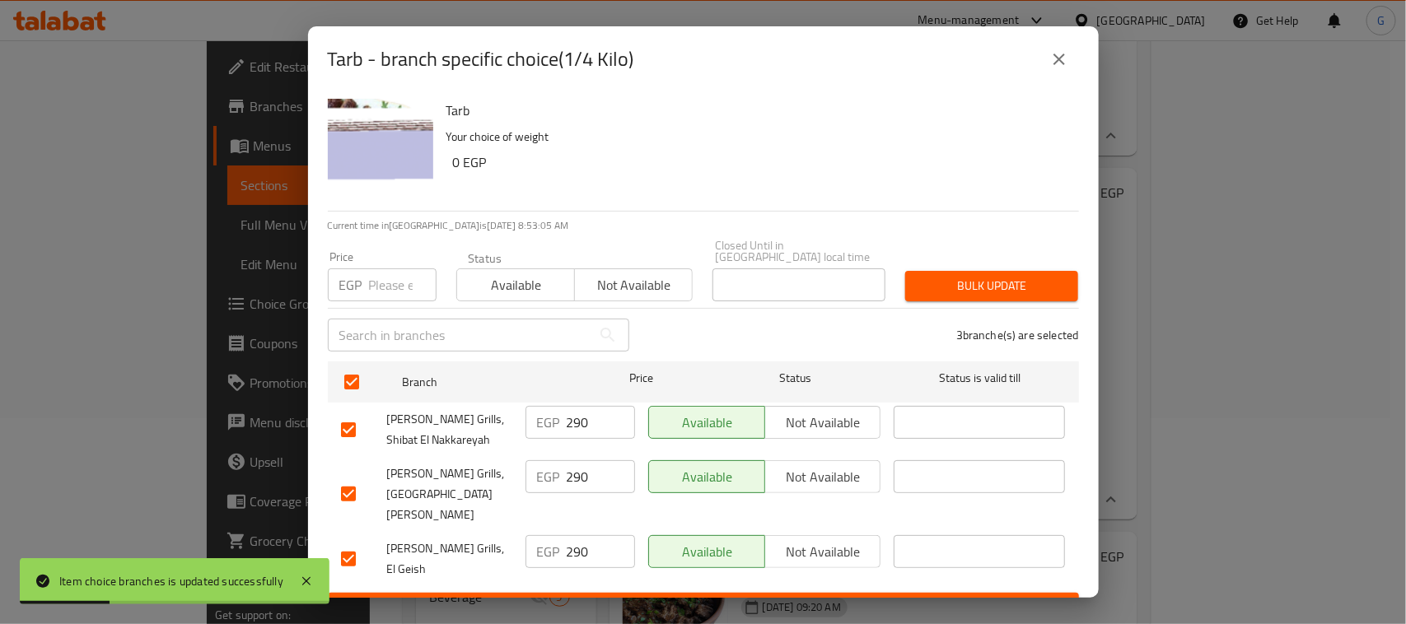
click at [391, 297] on input "number" at bounding box center [403, 285] width 68 height 33
type input "250"
click at [1006, 288] on span "Bulk update" at bounding box center [991, 286] width 147 height 21
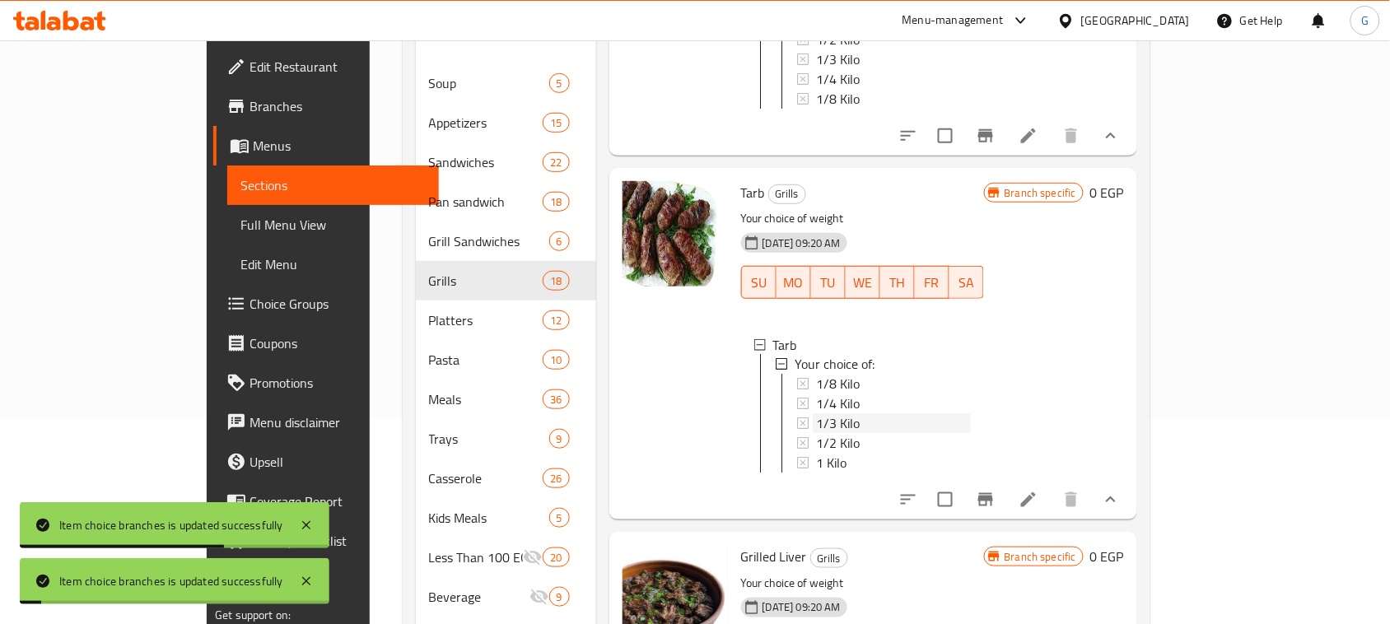
click at [816, 428] on span "1/3 Kilo" at bounding box center [838, 424] width 44 height 20
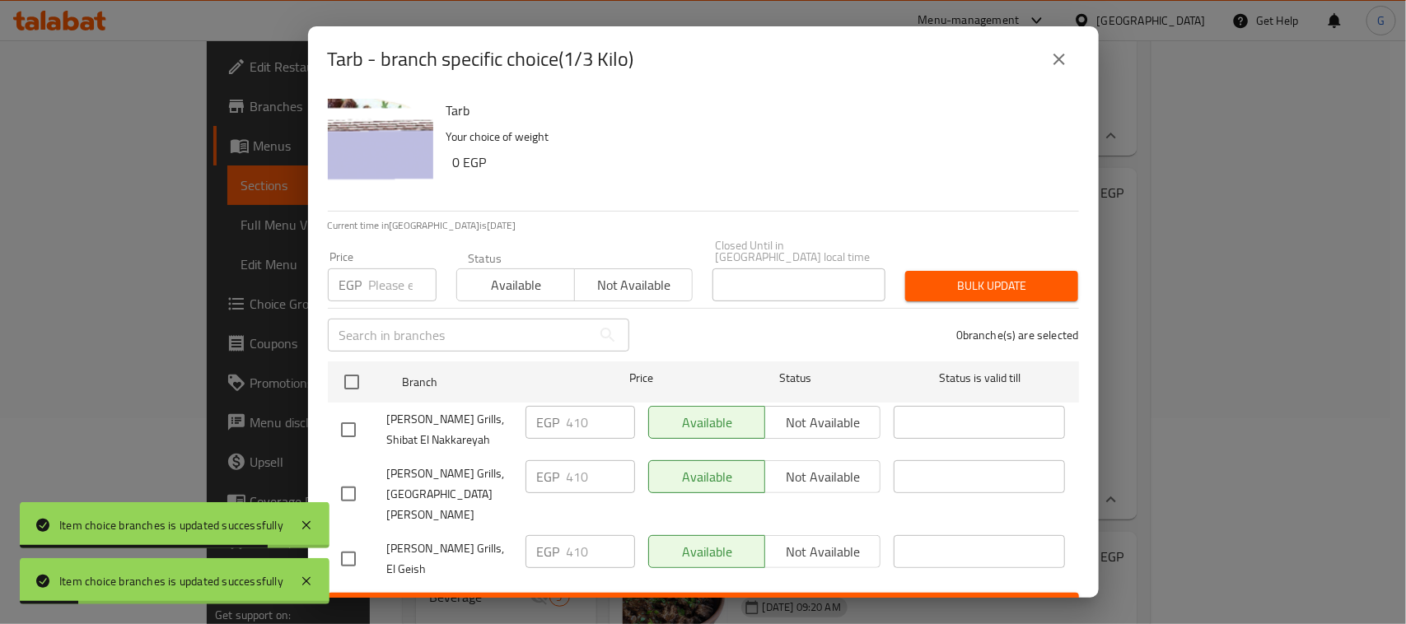
click at [354, 384] on input "checkbox" at bounding box center [351, 382] width 35 height 35
checkbox input "true"
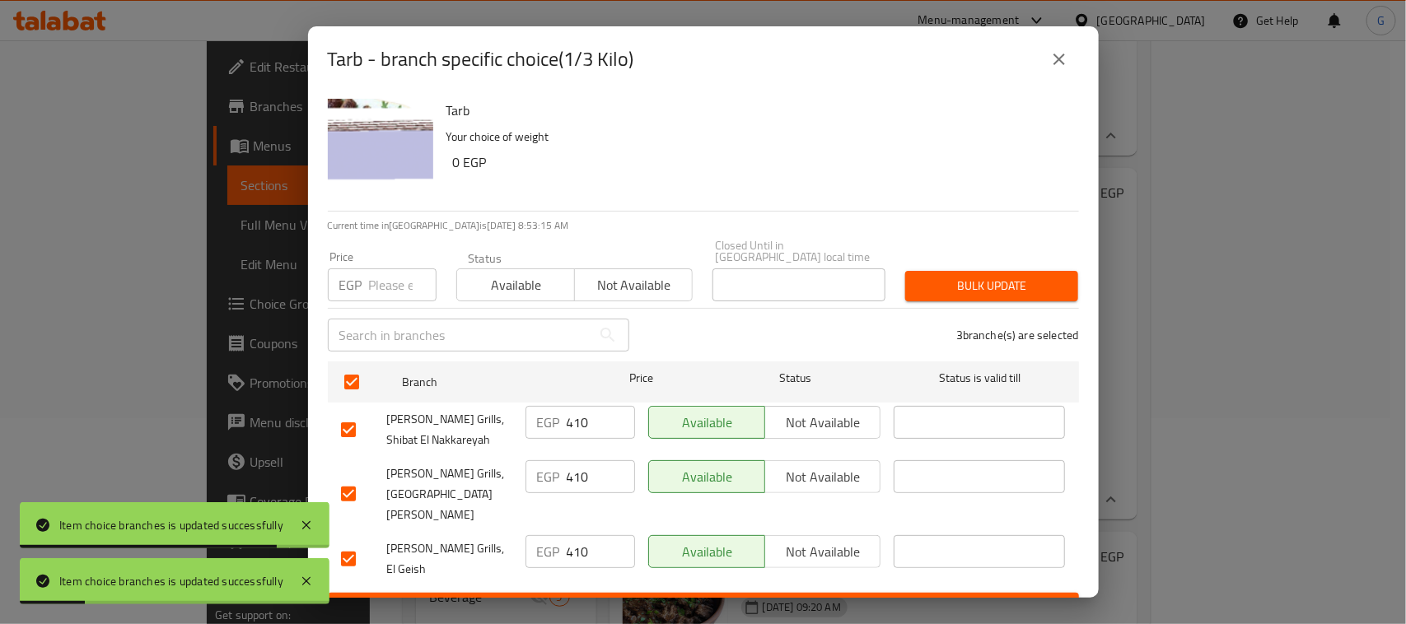
click at [394, 287] on input "number" at bounding box center [403, 285] width 68 height 33
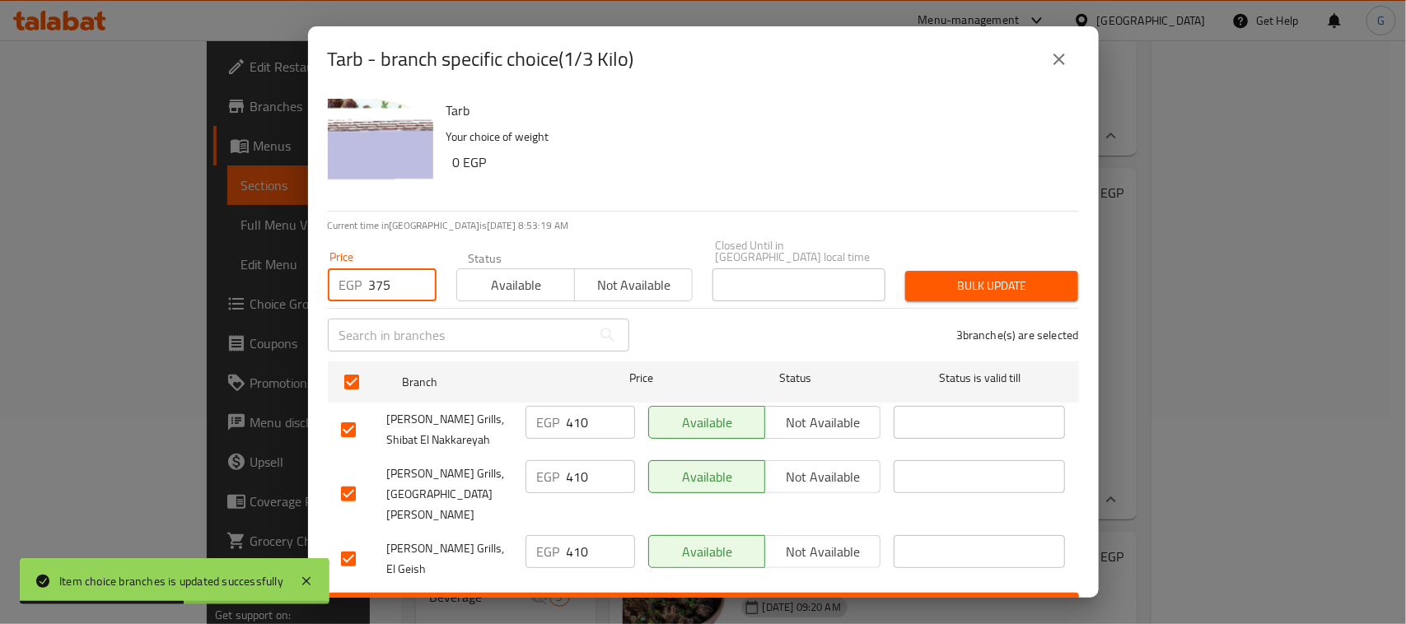
type input "375"
click at [998, 293] on span "Bulk update" at bounding box center [991, 286] width 147 height 21
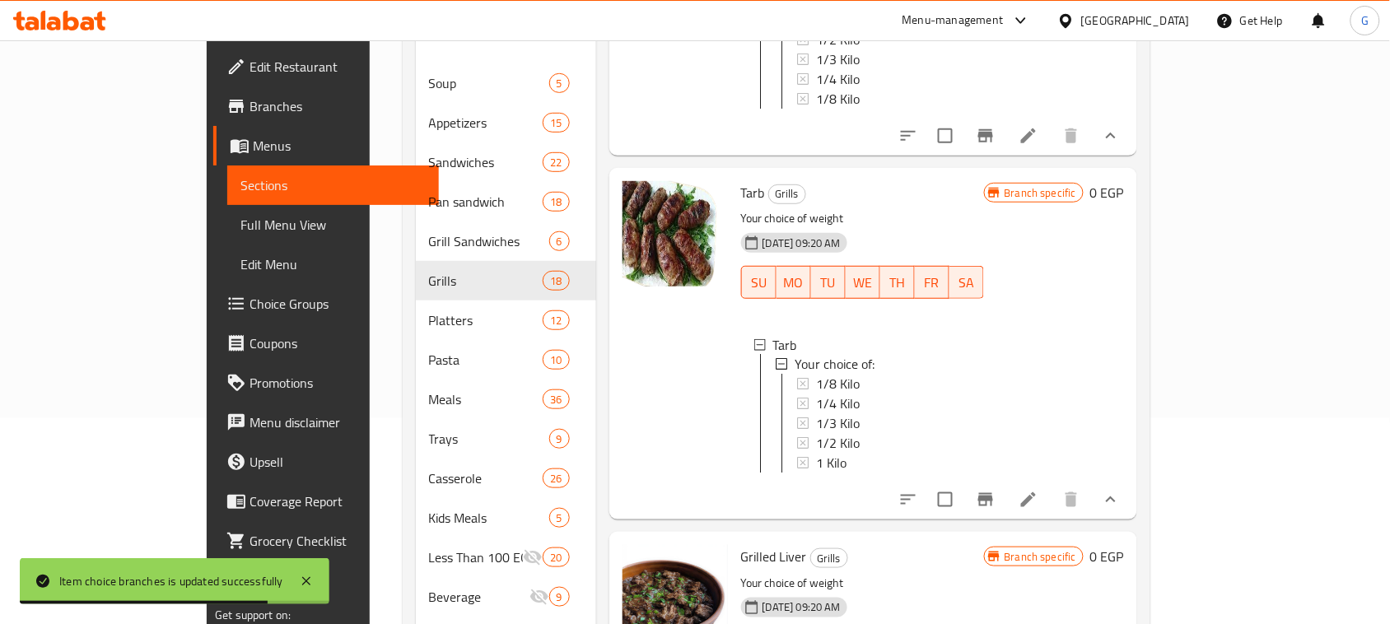
click at [816, 434] on span "1/3 Kilo" at bounding box center [838, 424] width 44 height 20
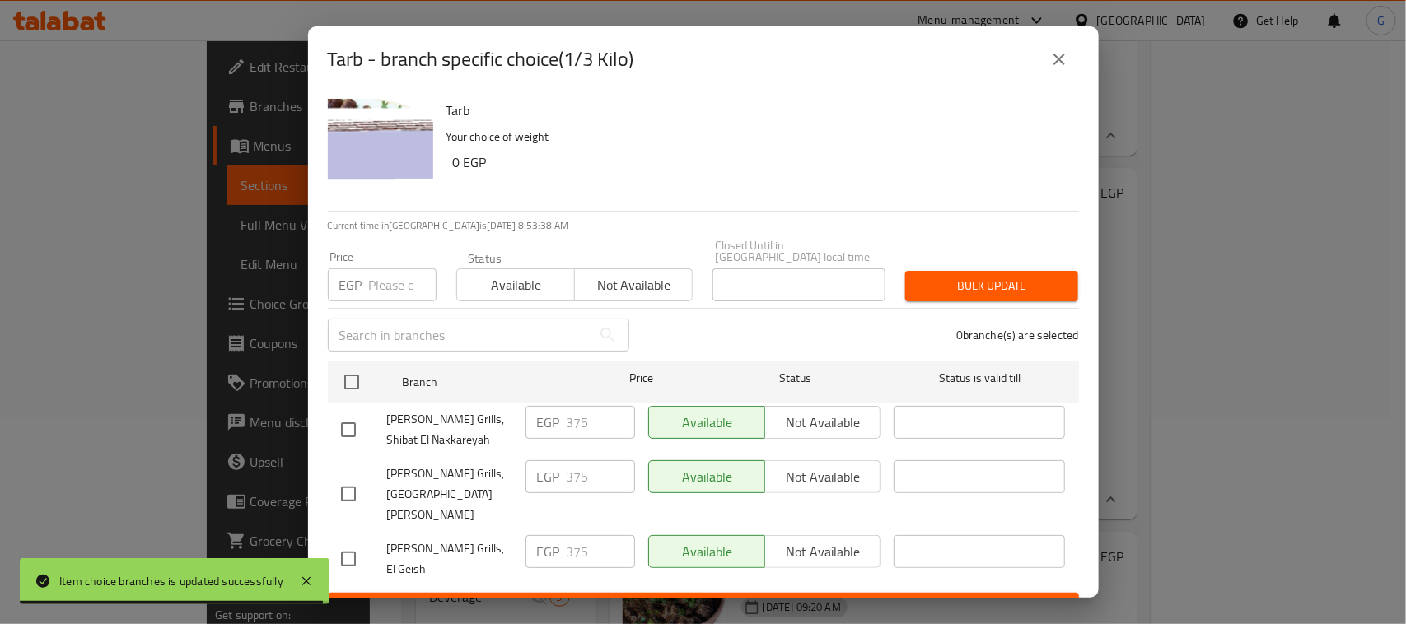
click at [1068, 69] on icon "close" at bounding box center [1059, 59] width 20 height 20
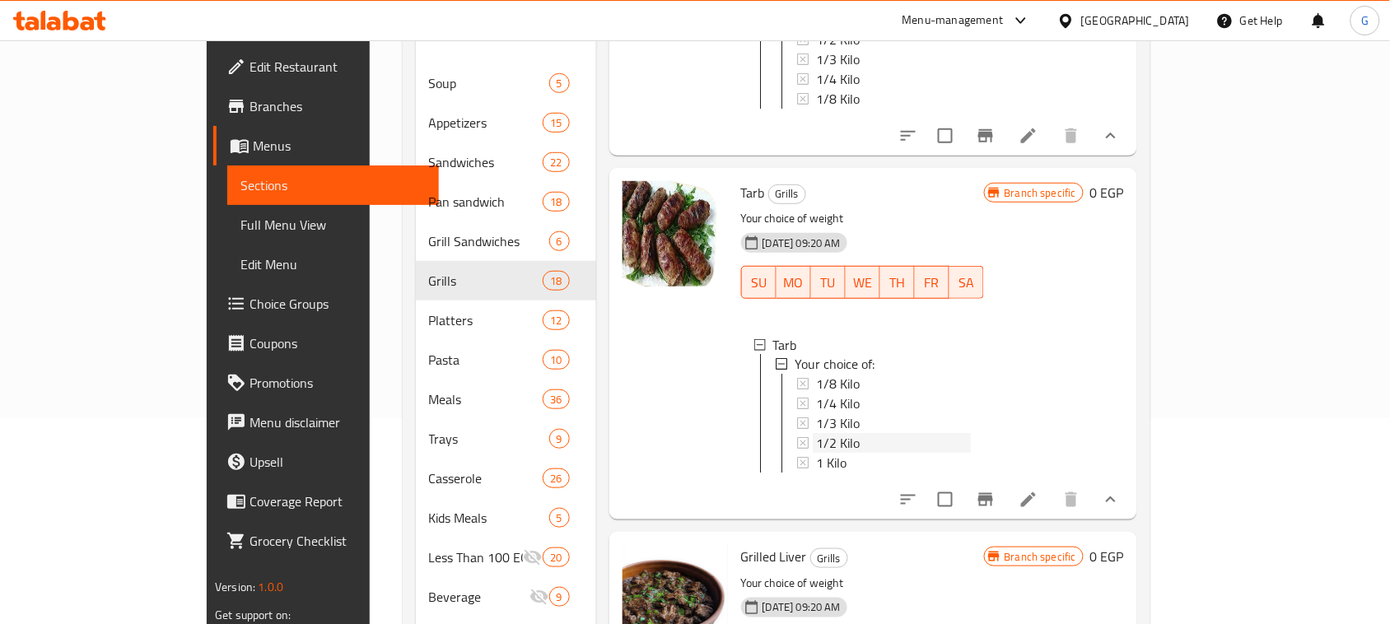
click at [816, 450] on span "1/2 Kilo" at bounding box center [838, 444] width 44 height 20
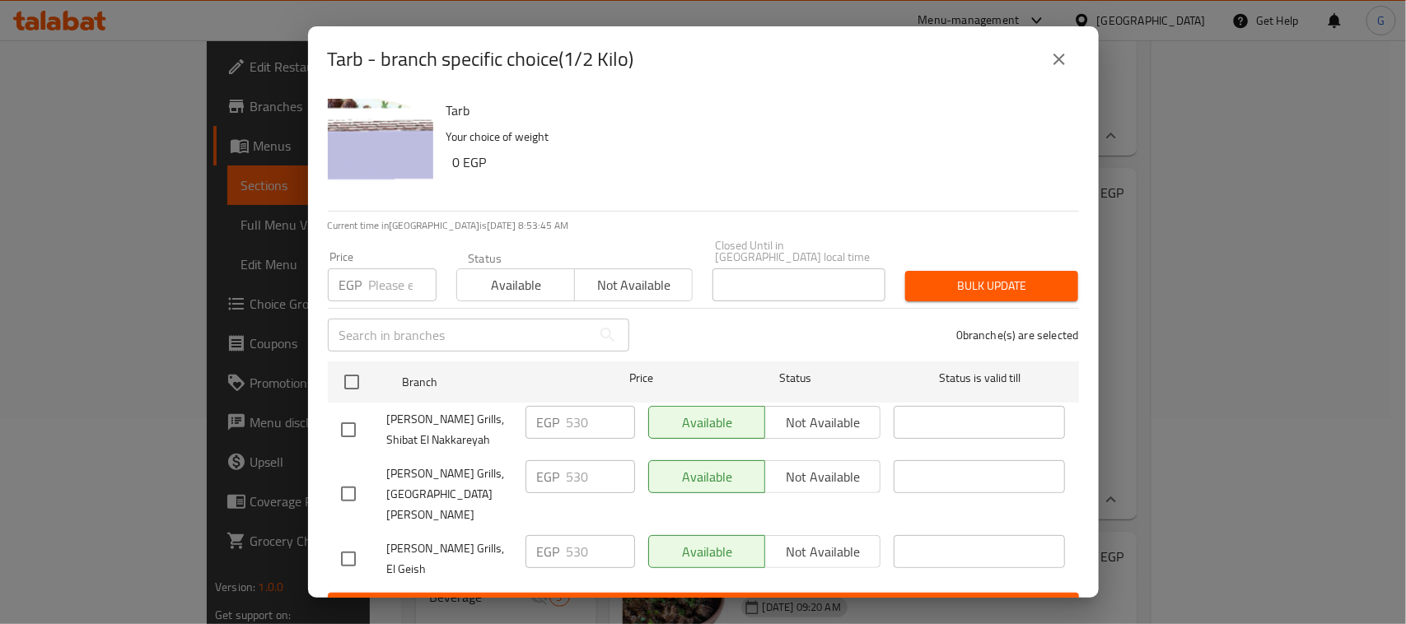
click at [356, 387] on input "checkbox" at bounding box center [351, 382] width 35 height 35
checkbox input "true"
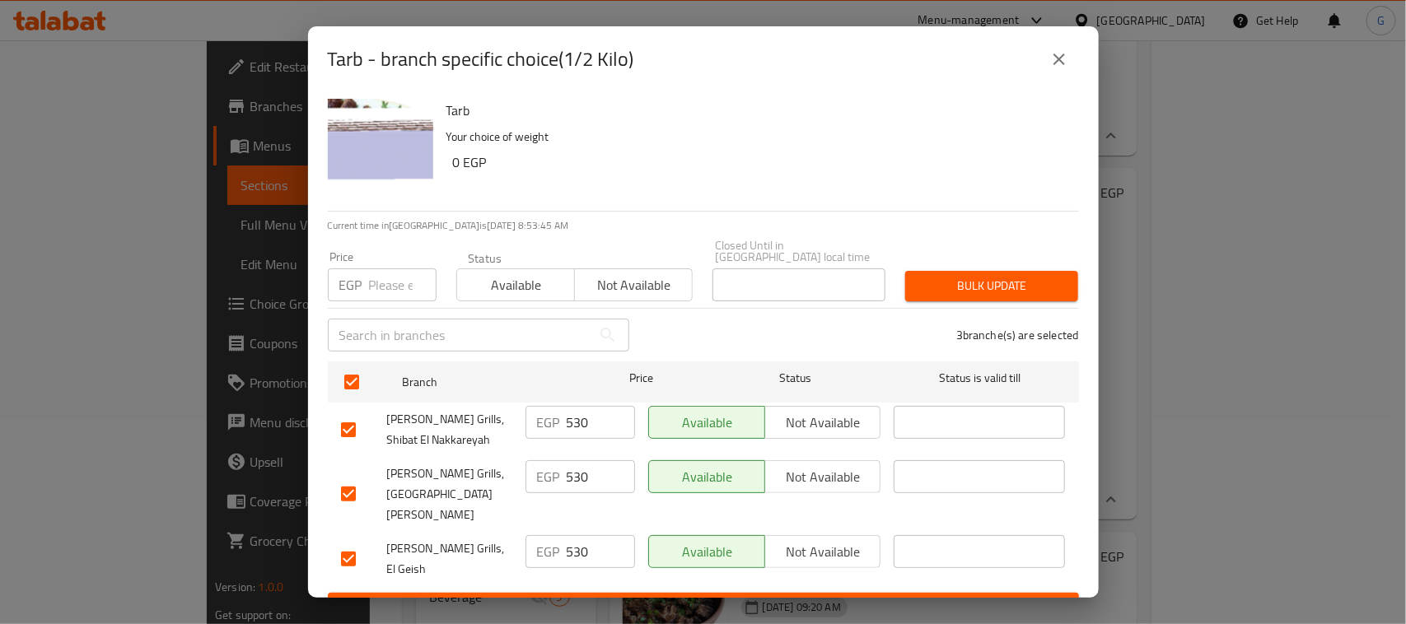
click at [381, 281] on input "number" at bounding box center [403, 285] width 68 height 33
type input "500"
click at [952, 290] on span "Bulk update" at bounding box center [991, 286] width 147 height 21
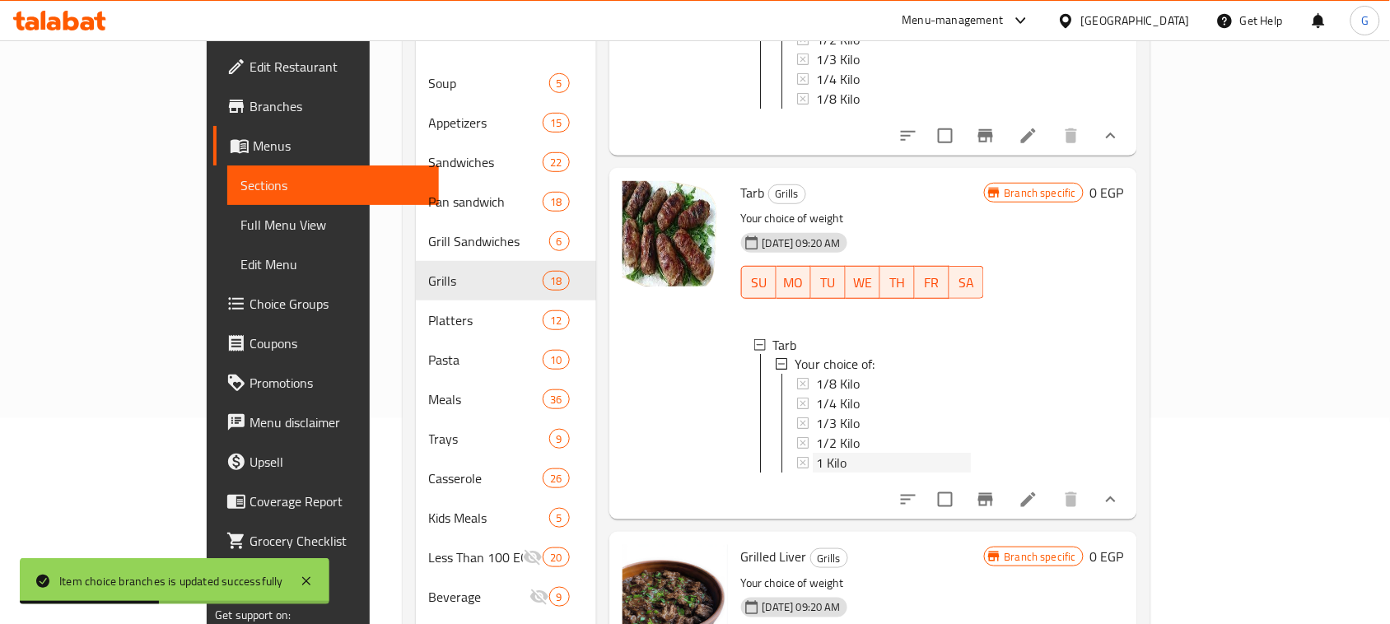
click at [816, 472] on span "1 Kilo" at bounding box center [831, 464] width 30 height 20
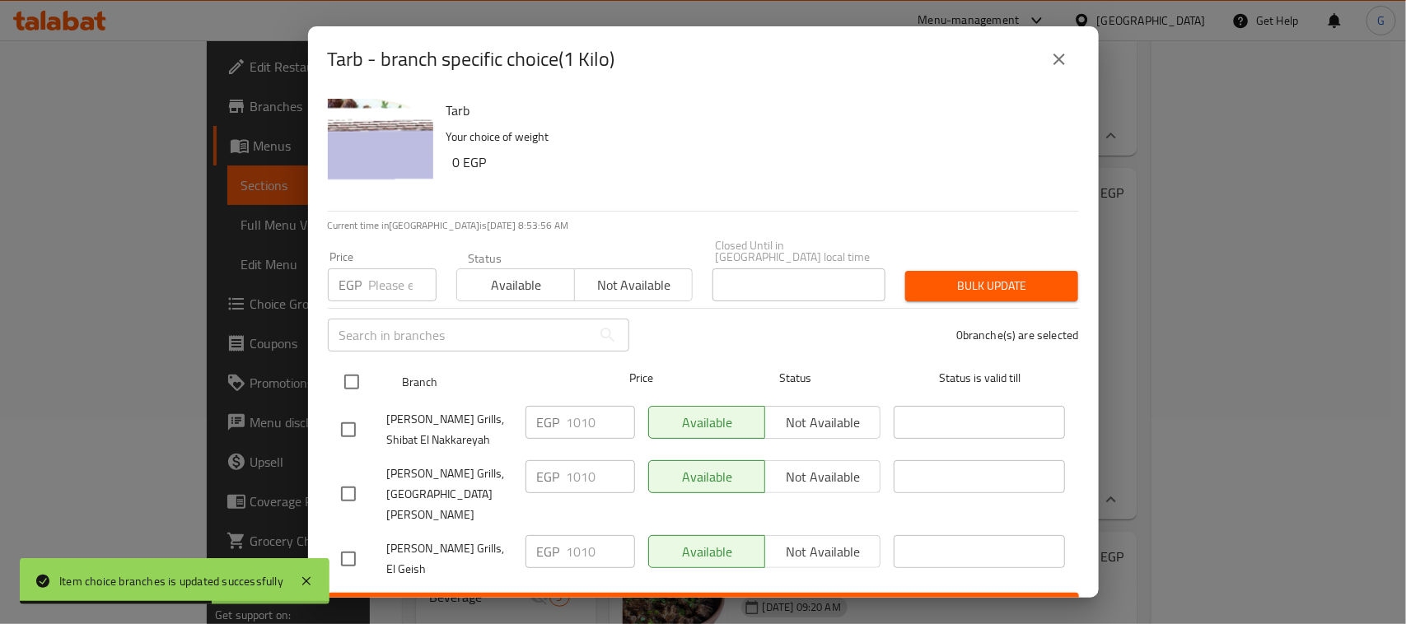
click at [353, 383] on input "checkbox" at bounding box center [351, 382] width 35 height 35
checkbox input "true"
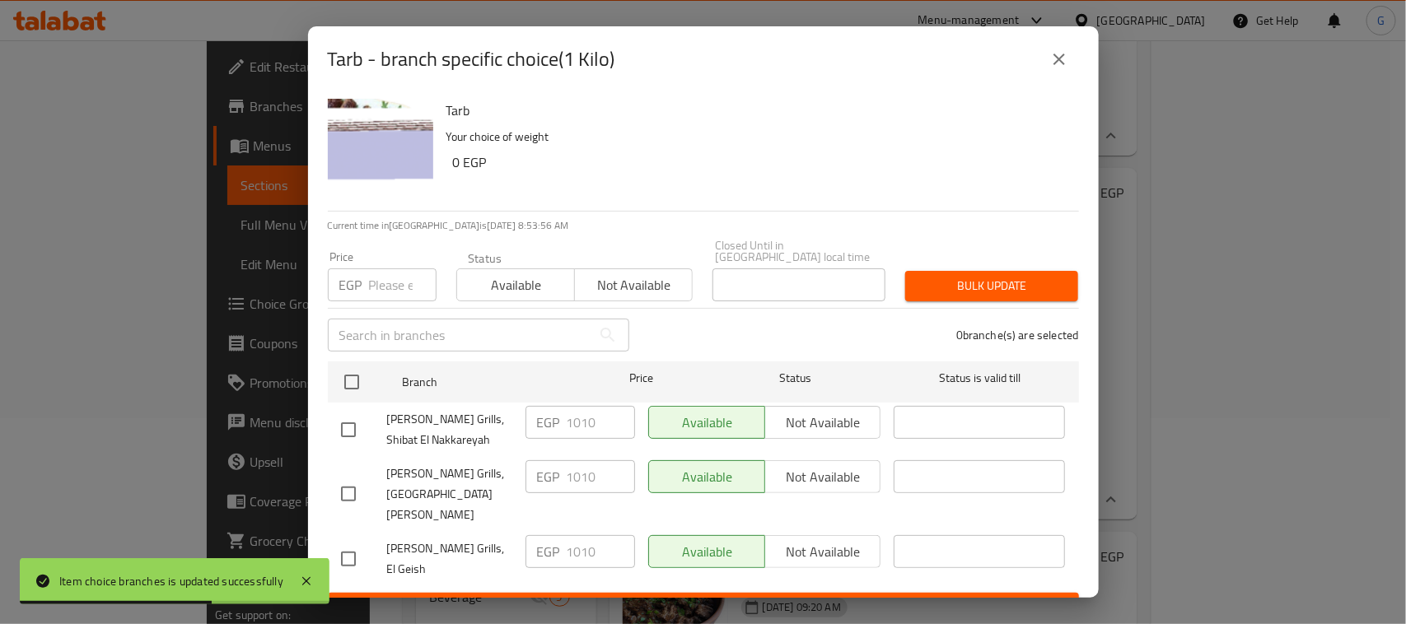
checkbox input "true"
click at [373, 292] on input "number" at bounding box center [403, 285] width 68 height 33
type input "1000"
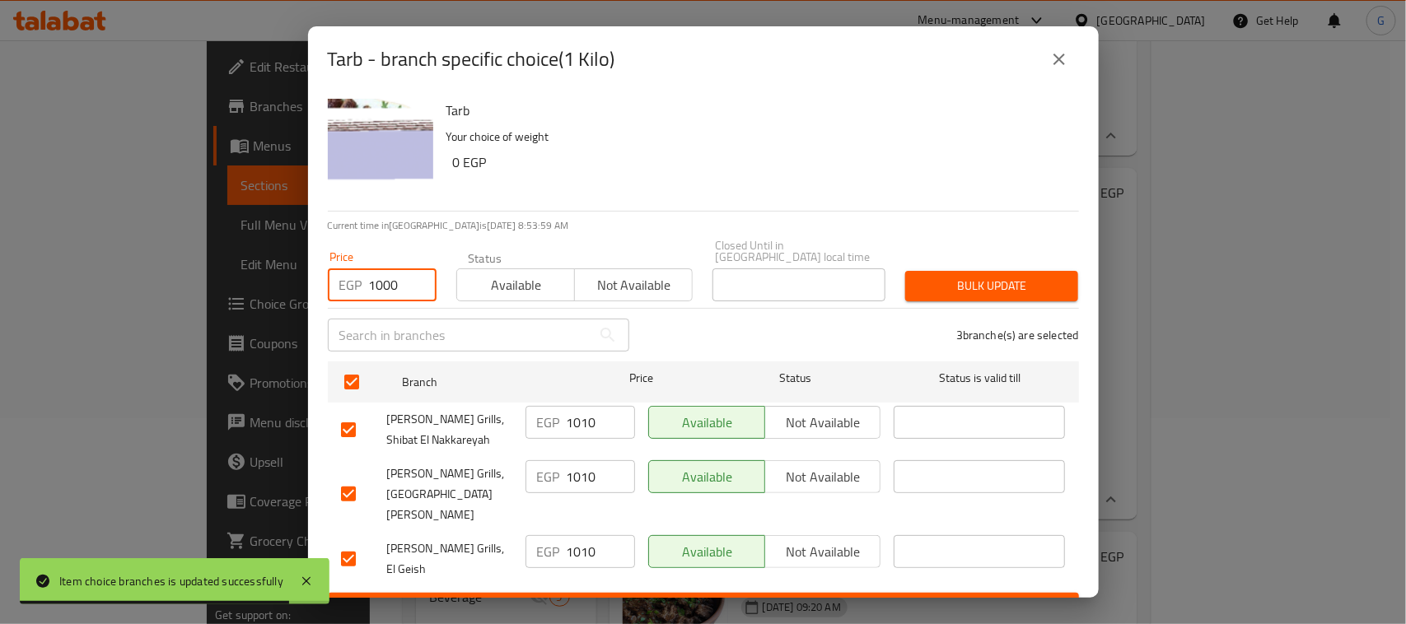
click at [937, 277] on button "Bulk update" at bounding box center [991, 286] width 173 height 30
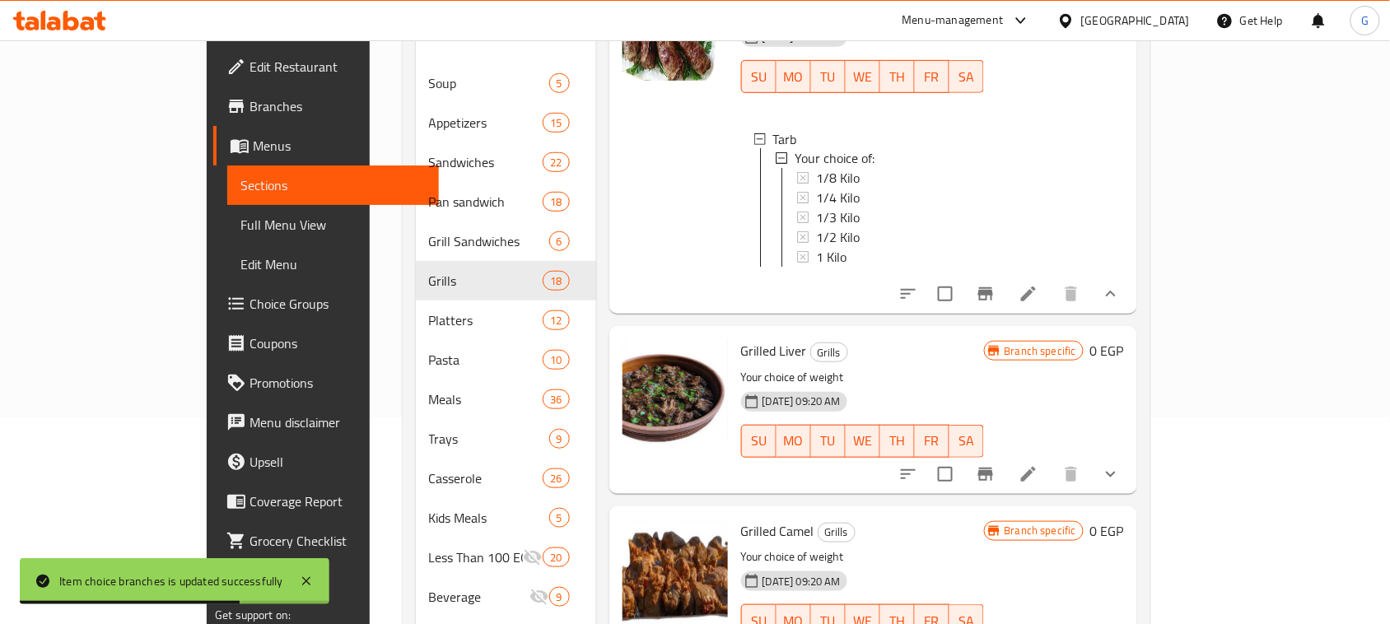
scroll to position [1030, 0]
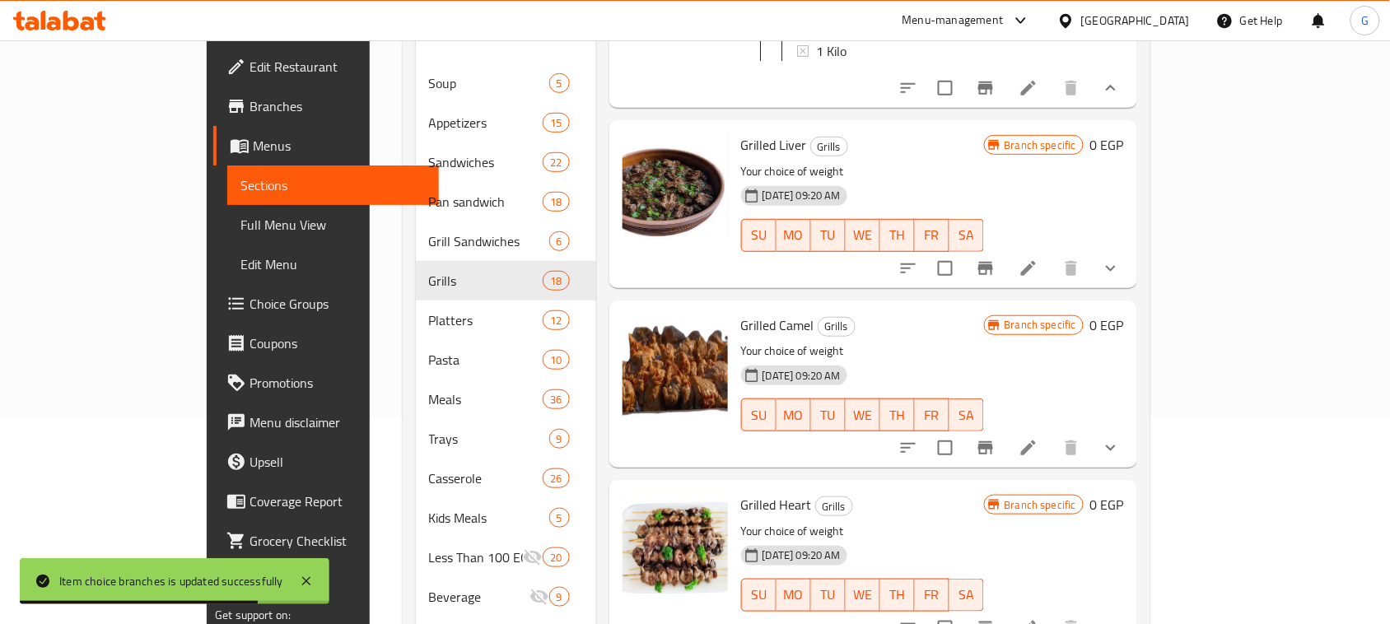
click at [1116, 271] on icon "show more" at bounding box center [1111, 268] width 10 height 6
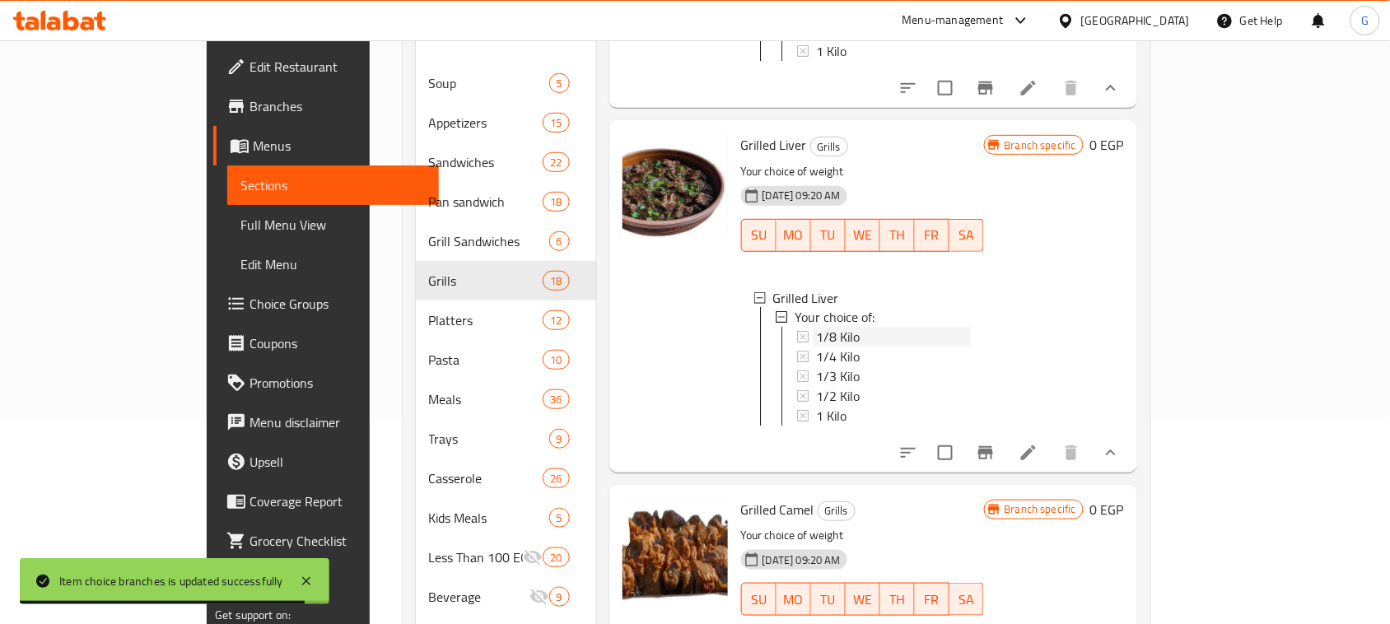
click at [828, 348] on div "1/8 Kilo" at bounding box center [893, 338] width 155 height 20
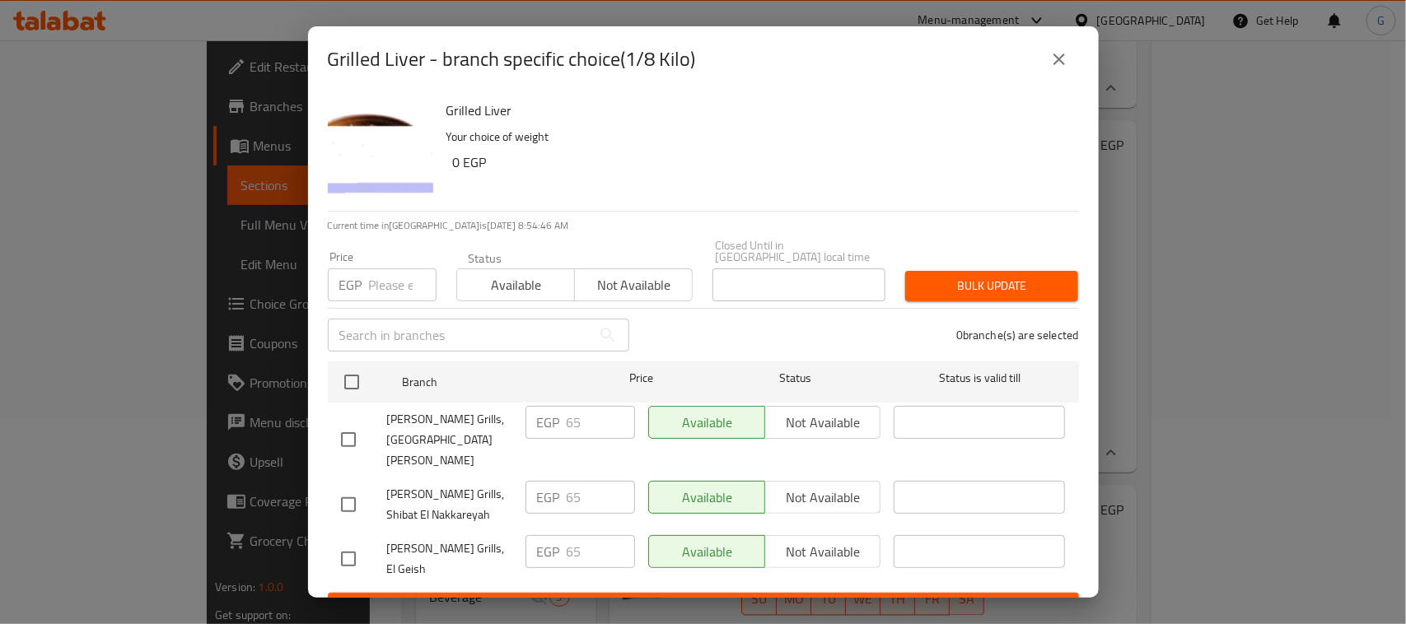
click at [1060, 69] on icon "close" at bounding box center [1059, 59] width 20 height 20
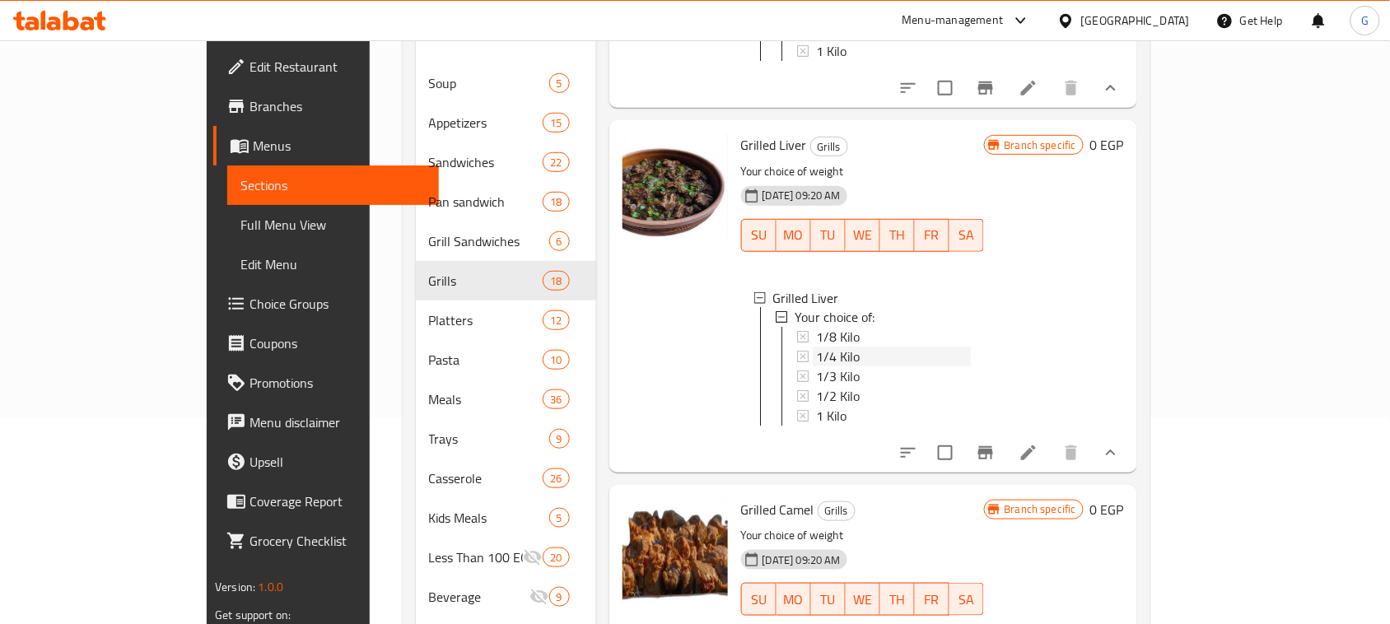
click at [816, 367] on span "1/4 Kilo" at bounding box center [838, 358] width 44 height 20
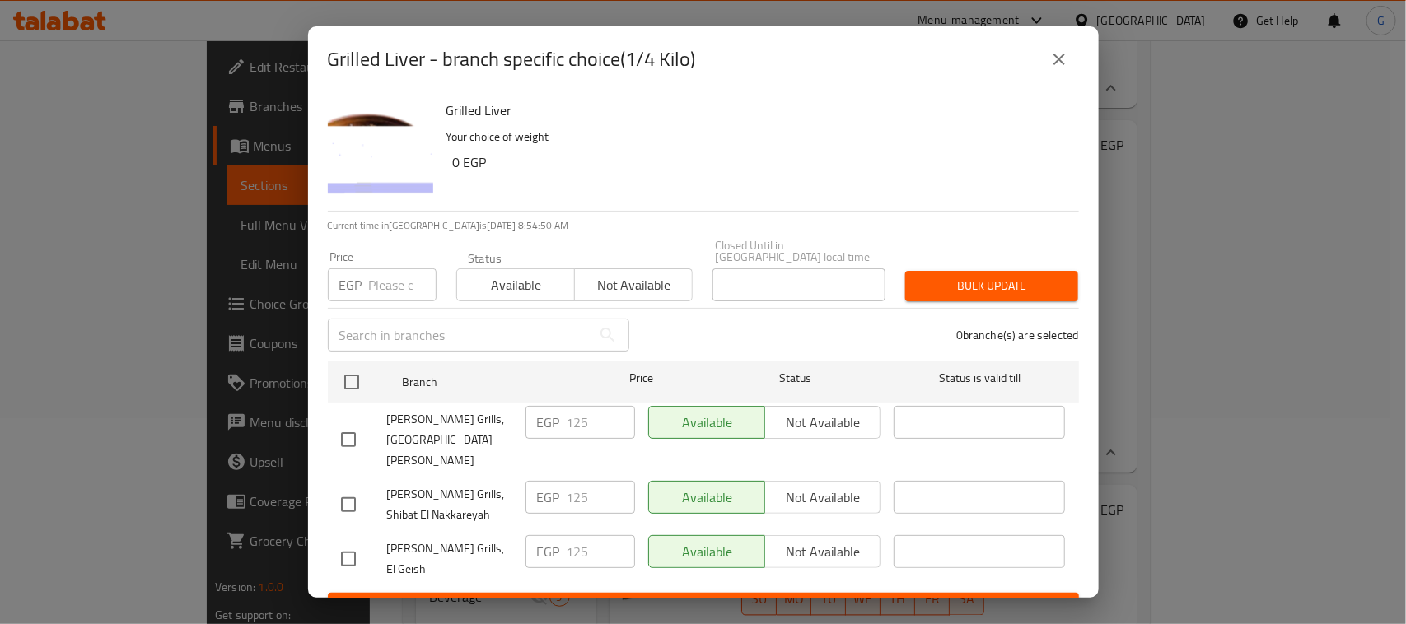
click at [1059, 65] on icon "close" at bounding box center [1060, 60] width 12 height 12
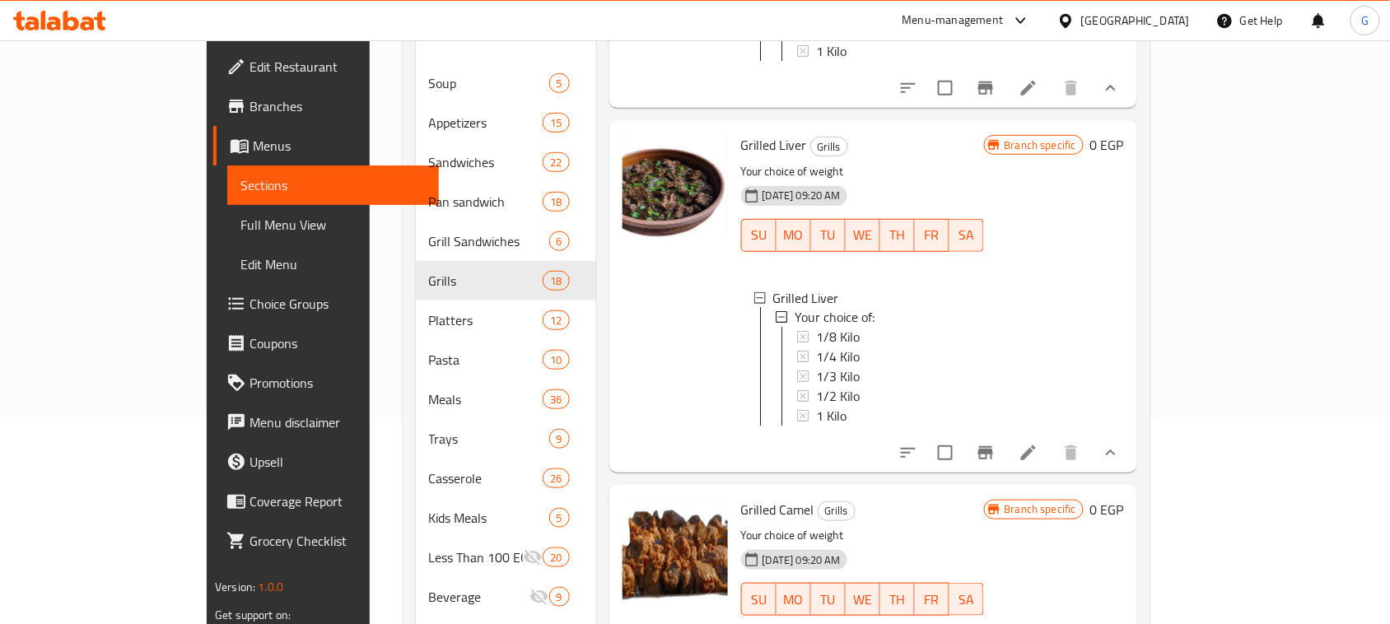
click at [1175, 17] on div "[GEOGRAPHIC_DATA]" at bounding box center [1136, 21] width 109 height 18
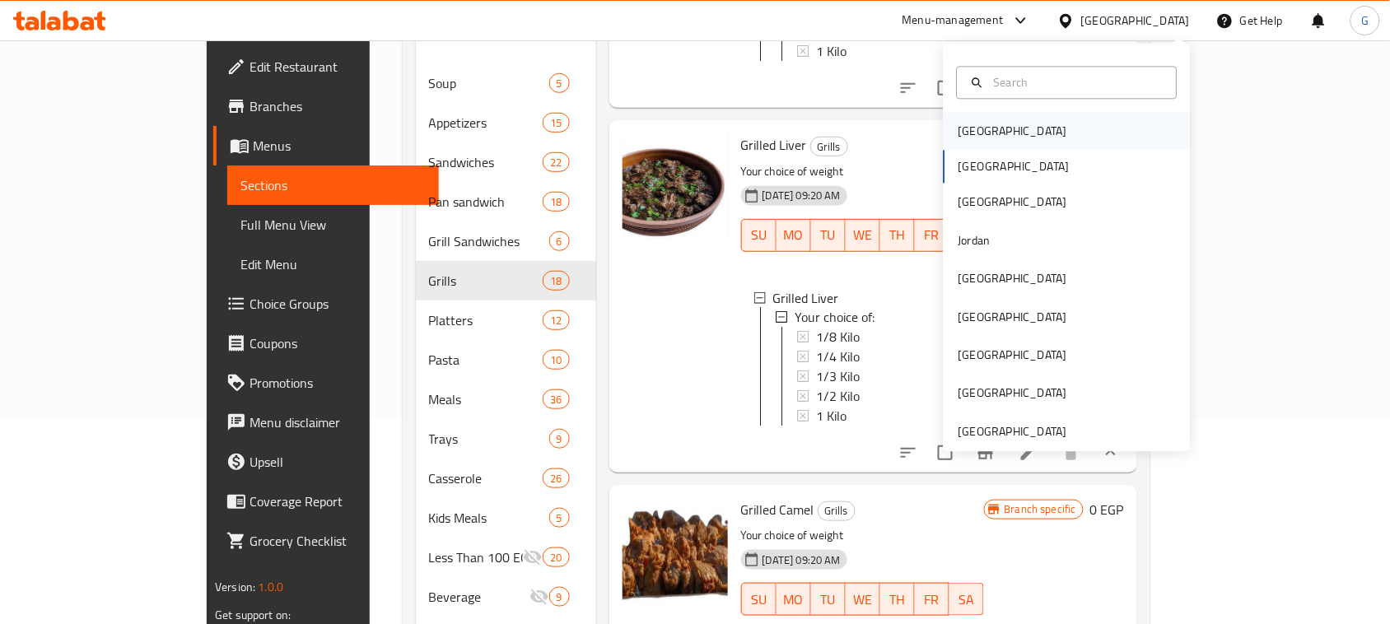
click at [965, 136] on div "Bahrain" at bounding box center [1013, 132] width 109 height 18
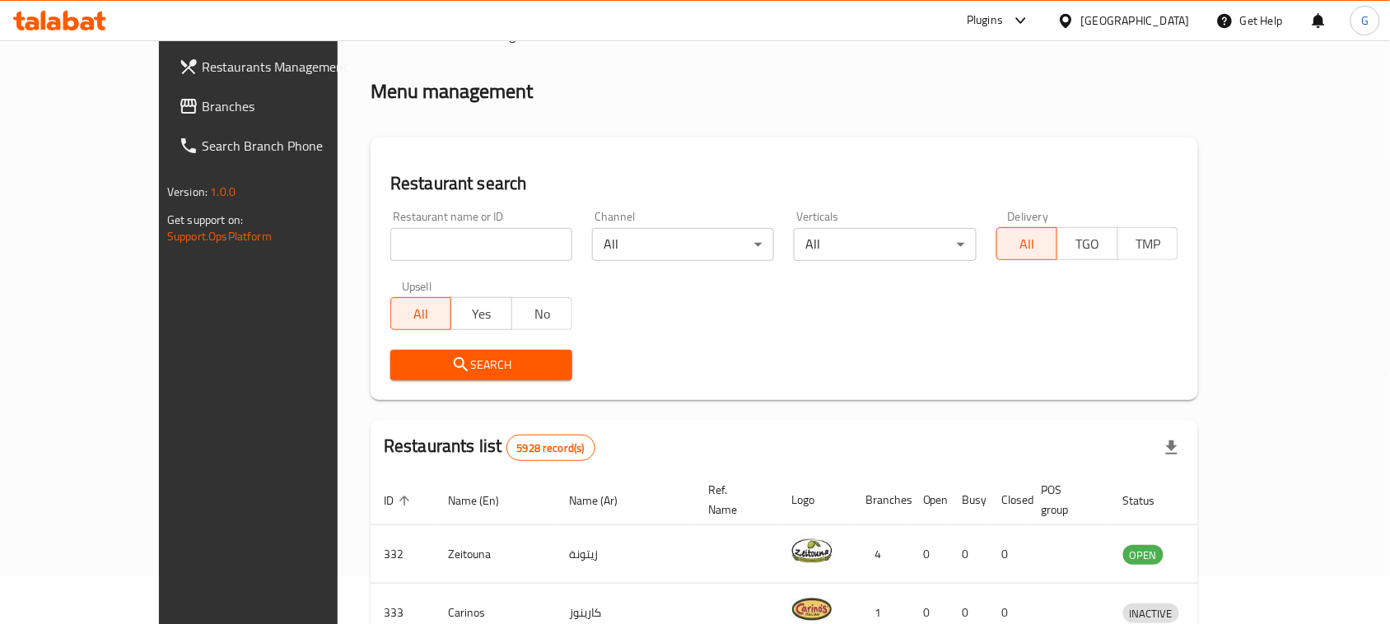
scroll to position [206, 0]
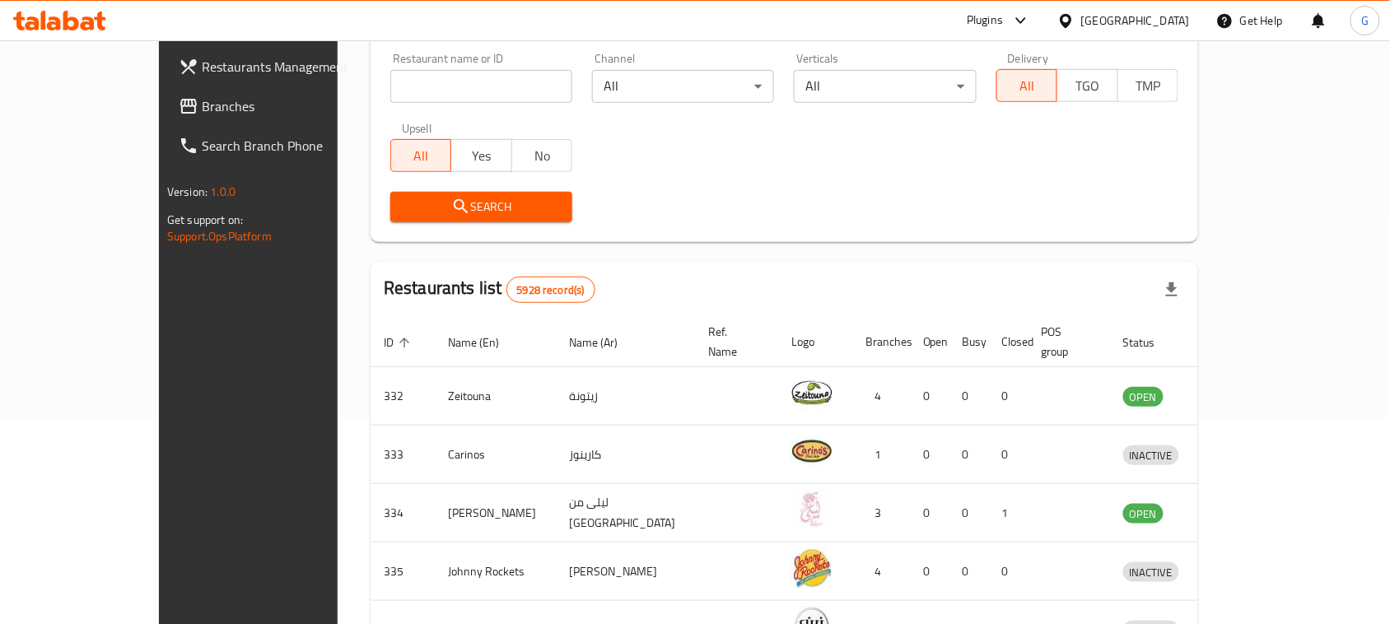
click at [1171, 19] on div "Bahrain" at bounding box center [1136, 21] width 109 height 18
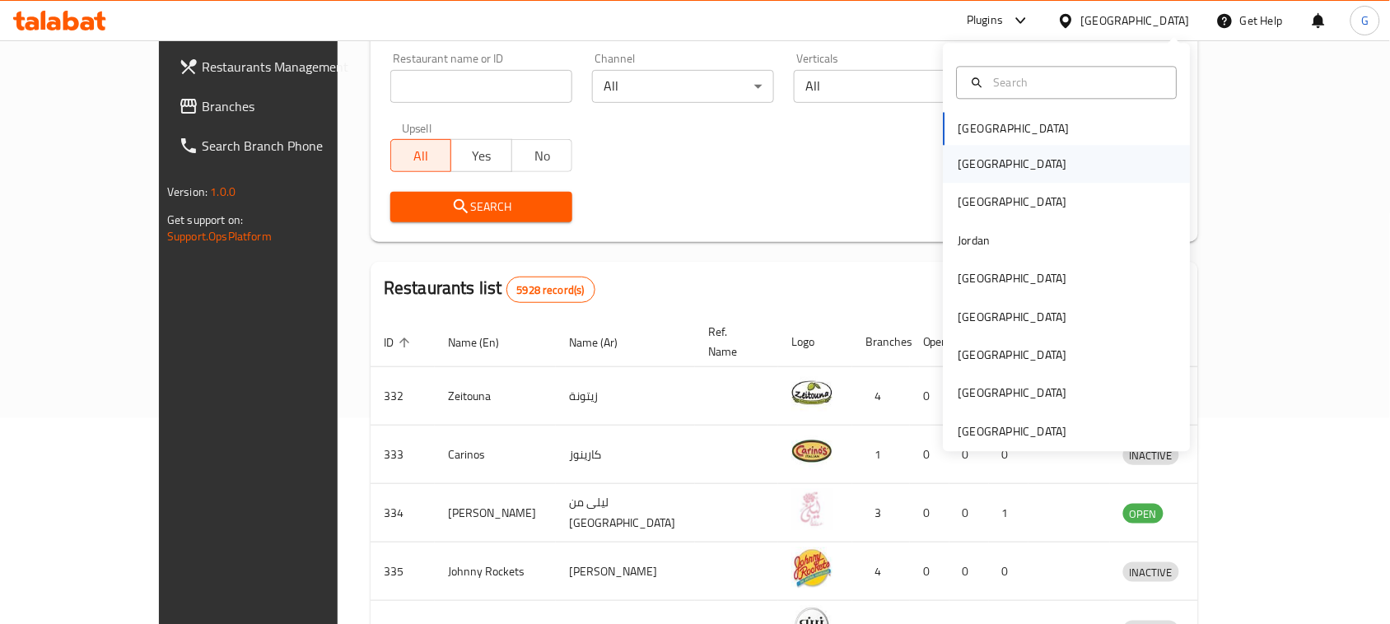
click at [979, 167] on div "[GEOGRAPHIC_DATA]" at bounding box center [1013, 165] width 135 height 38
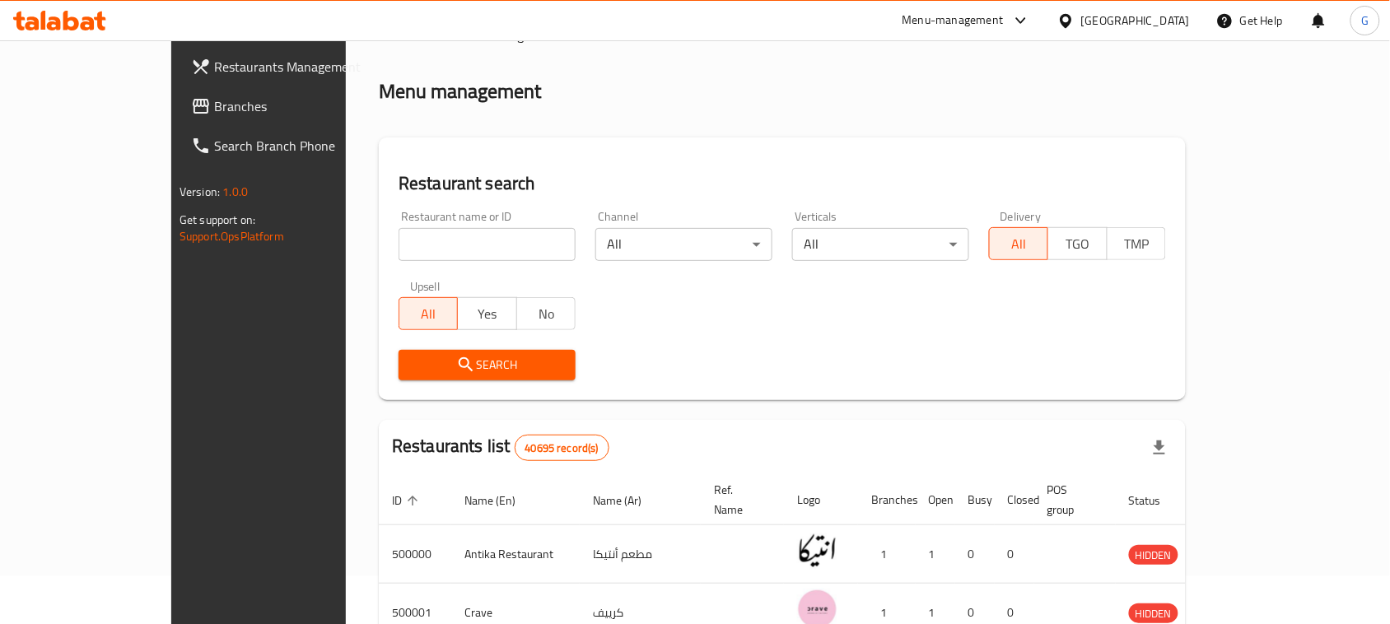
scroll to position [206, 0]
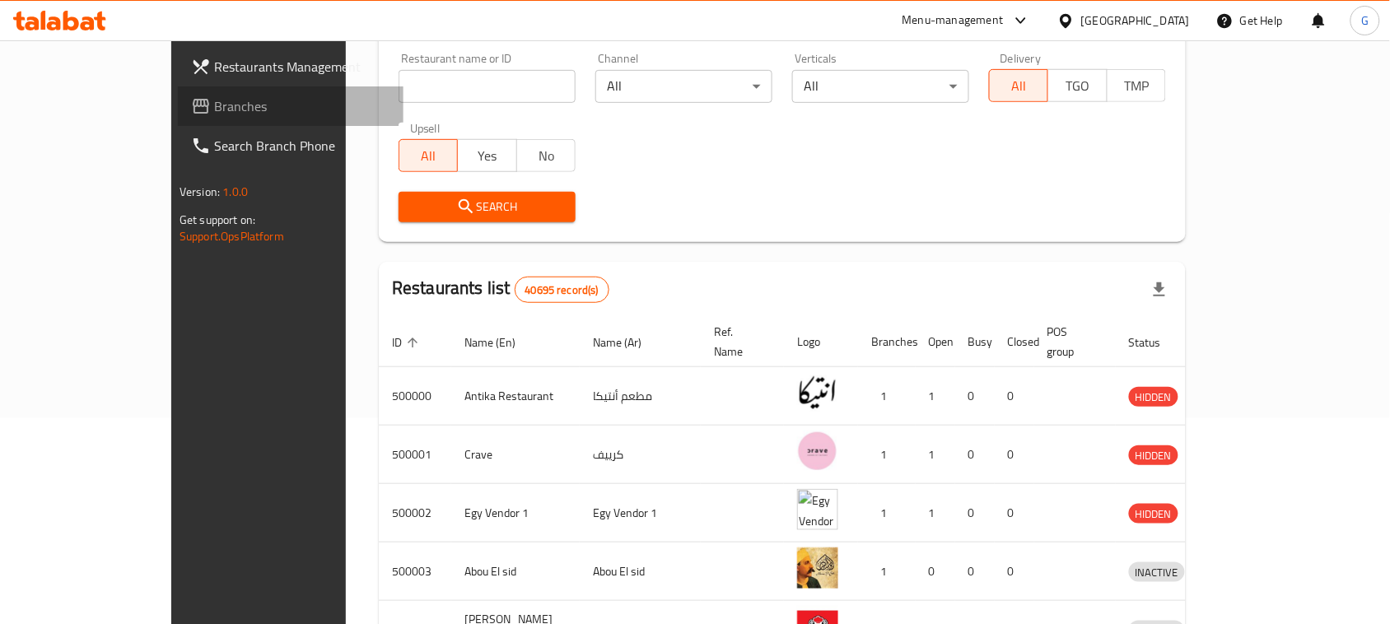
click at [214, 109] on span "Branches" at bounding box center [302, 106] width 176 height 20
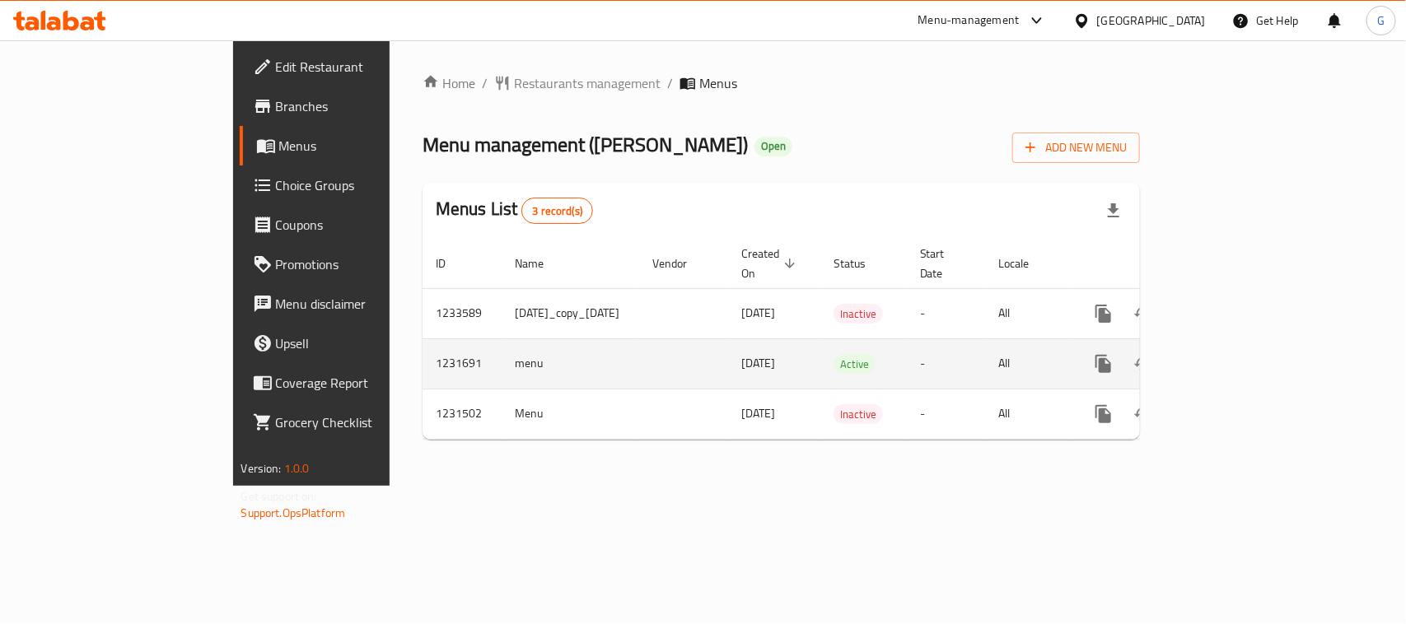
click at [1232, 354] on icon "enhanced table" at bounding box center [1223, 364] width 20 height 20
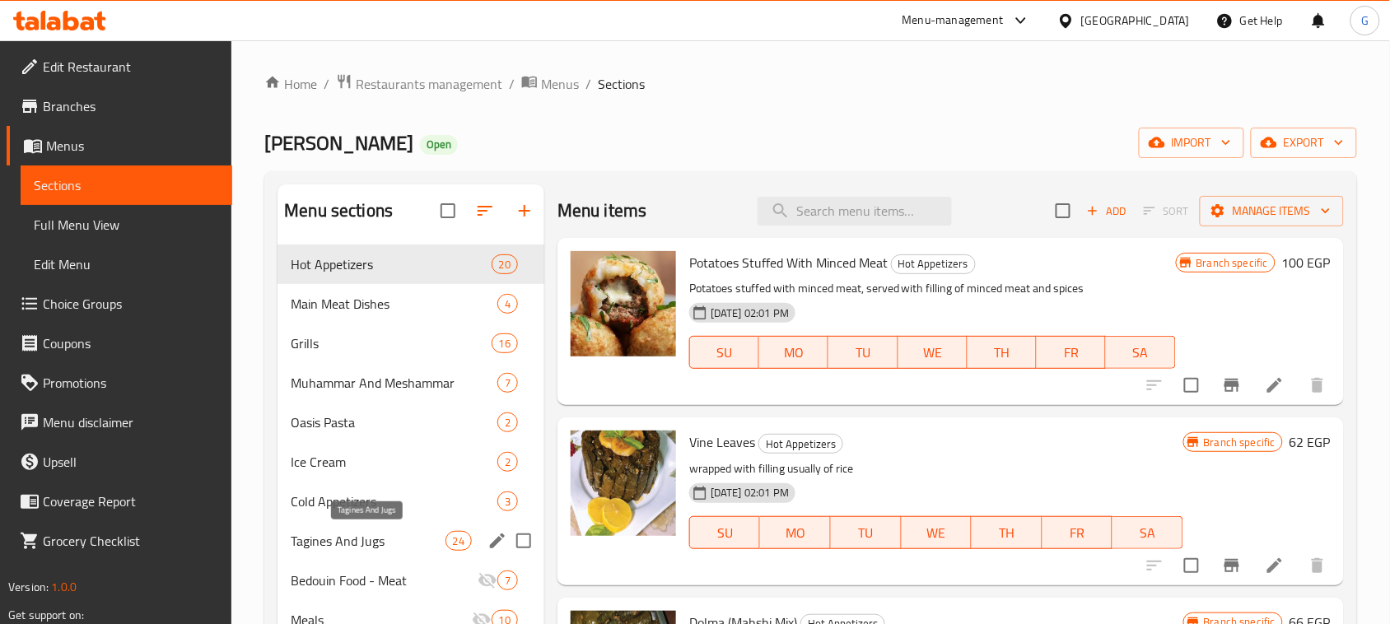
click at [323, 546] on span "Tagines And Jugs" at bounding box center [368, 541] width 154 height 20
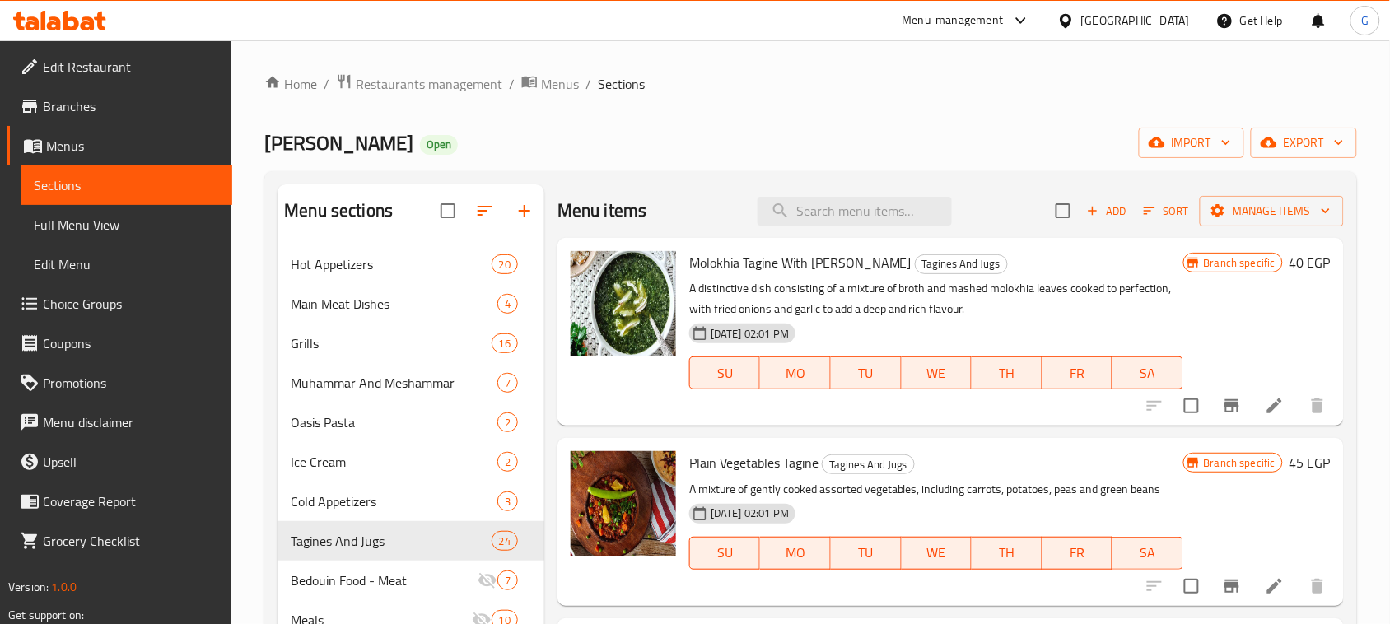
click at [1297, 143] on span "export" at bounding box center [1304, 143] width 80 height 21
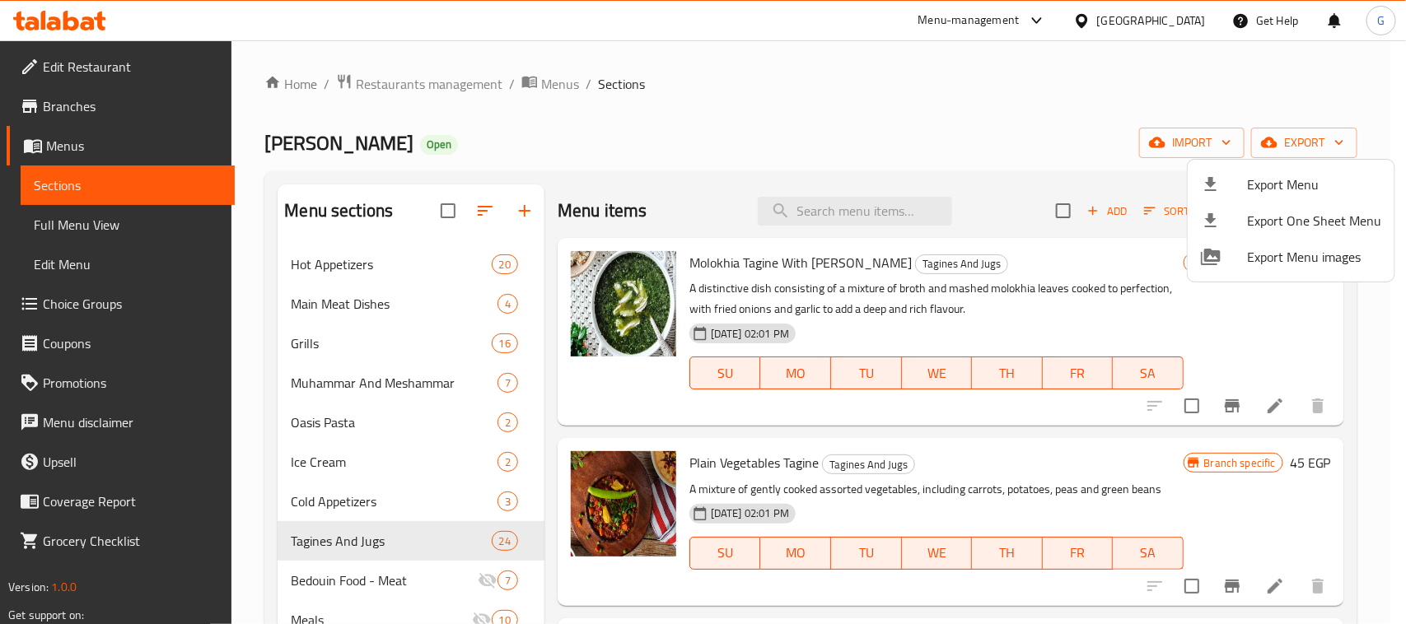
click at [1289, 182] on span "Export Menu" at bounding box center [1314, 185] width 134 height 20
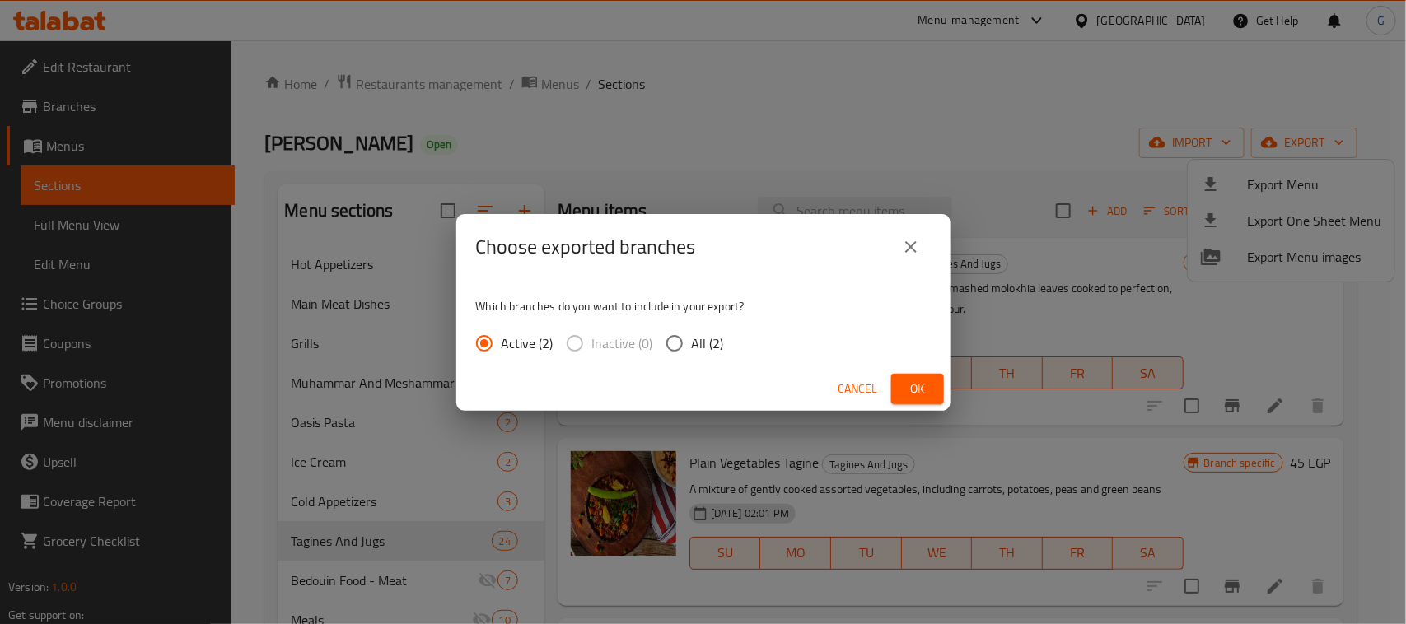
click at [919, 393] on span "Ok" at bounding box center [917, 389] width 26 height 21
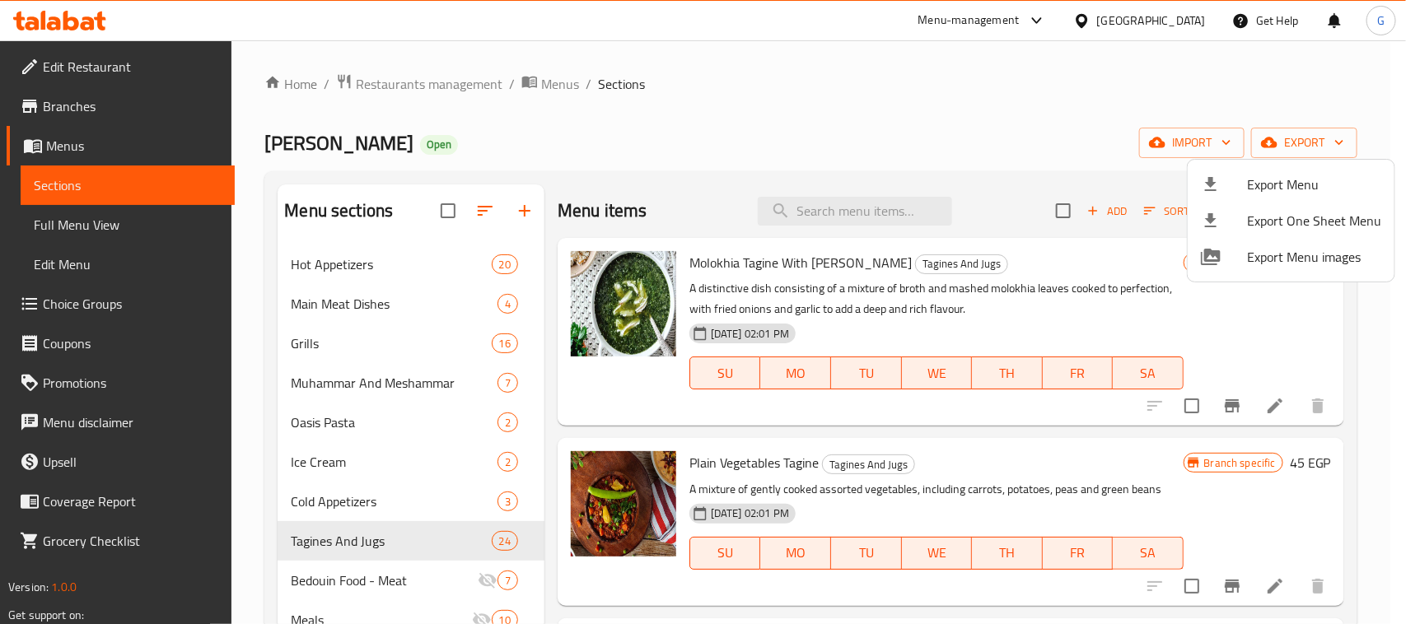
drag, startPoint x: 929, startPoint y: 82, endPoint x: 947, endPoint y: 91, distance: 19.9
click at [929, 82] on div at bounding box center [703, 312] width 1406 height 624
